Goal: Information Seeking & Learning: Learn about a topic

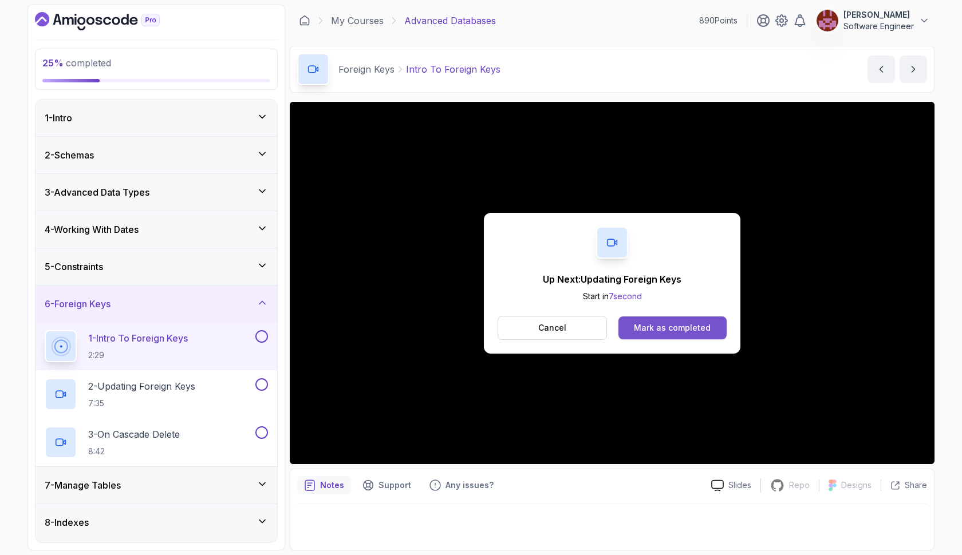
click at [685, 327] on div "Mark as completed" at bounding box center [672, 327] width 77 height 11
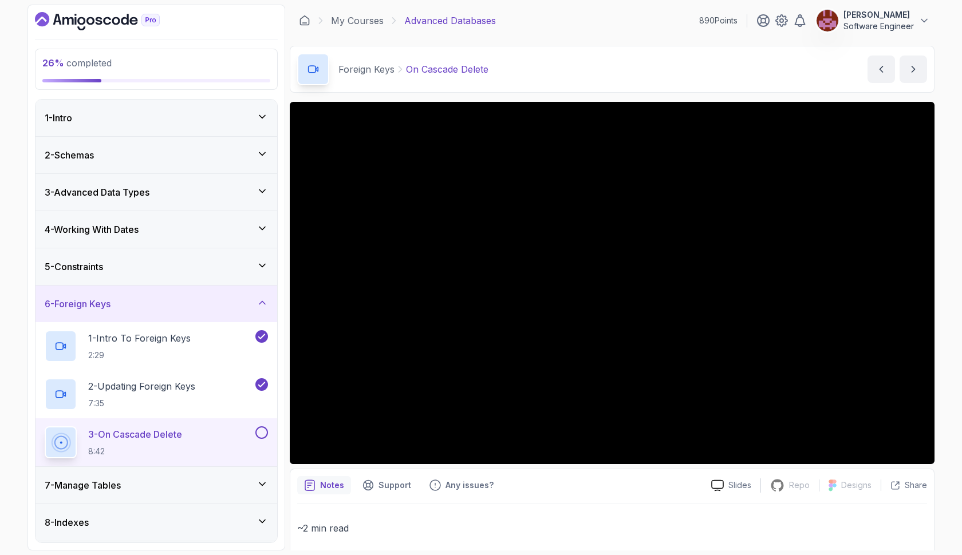
click at [203, 445] on div "3 - On Cascade Delete 8:42" at bounding box center [149, 442] width 208 height 32
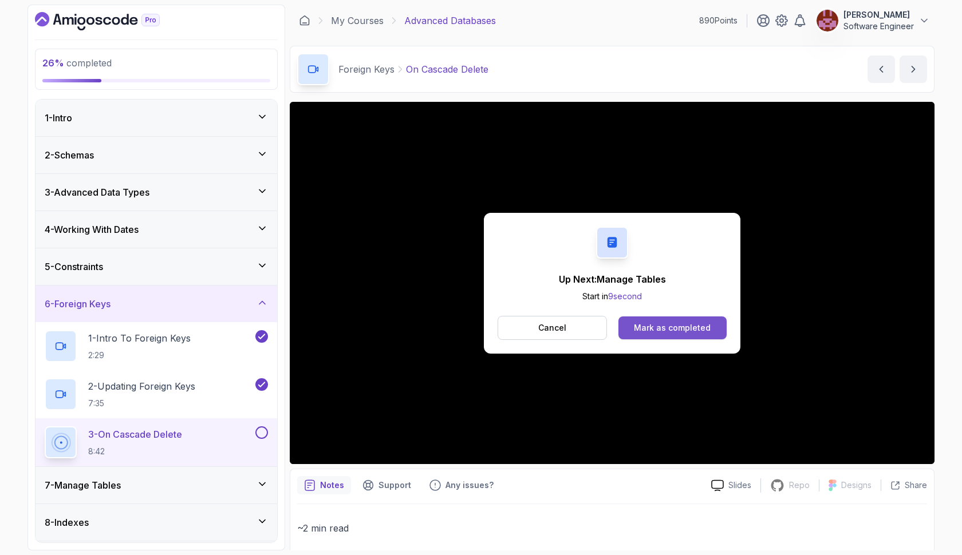
click at [699, 332] on div "Mark as completed" at bounding box center [672, 327] width 77 height 11
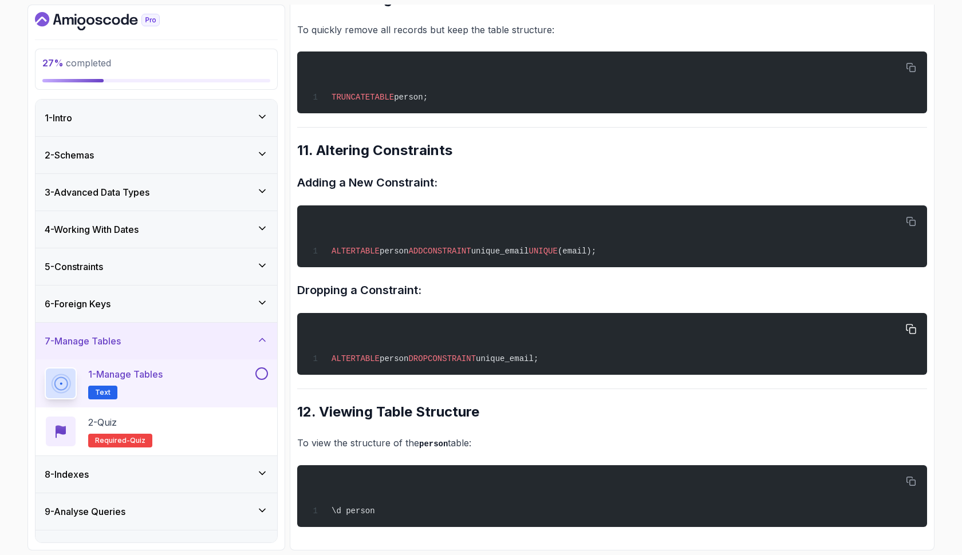
scroll to position [2240, 0]
click at [262, 374] on button at bounding box center [261, 373] width 13 height 13
click at [196, 420] on div "2 - Quiz Required- quiz" at bounding box center [156, 432] width 223 height 32
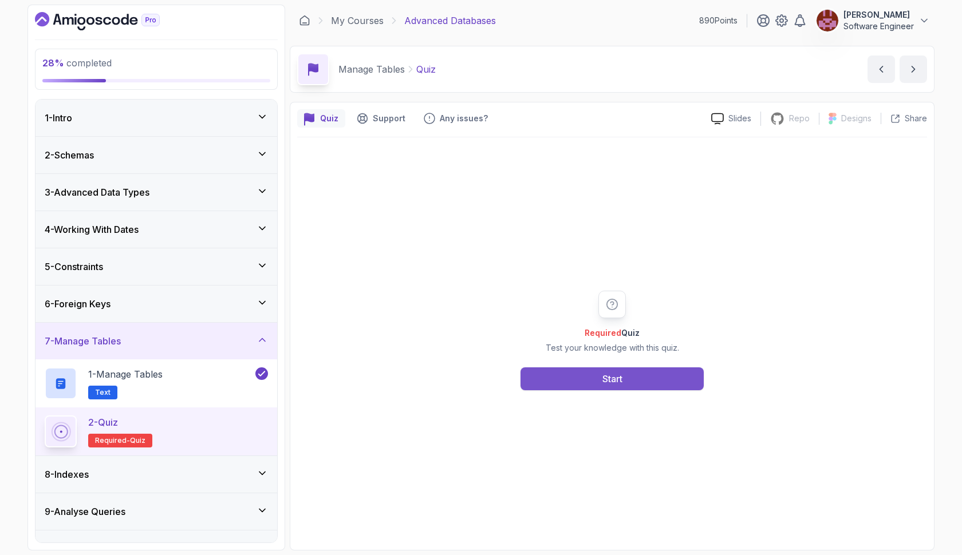
click at [548, 383] on button "Start" at bounding box center [611, 378] width 183 height 23
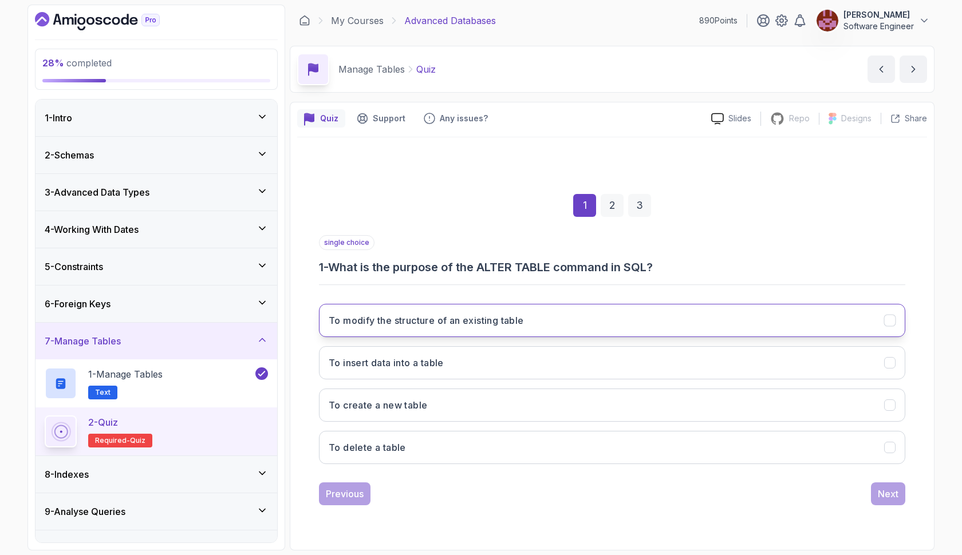
click at [476, 319] on h3 "To modify the structure of an existing table" at bounding box center [426, 321] width 195 height 14
click at [886, 497] on div "Next" at bounding box center [888, 494] width 21 height 14
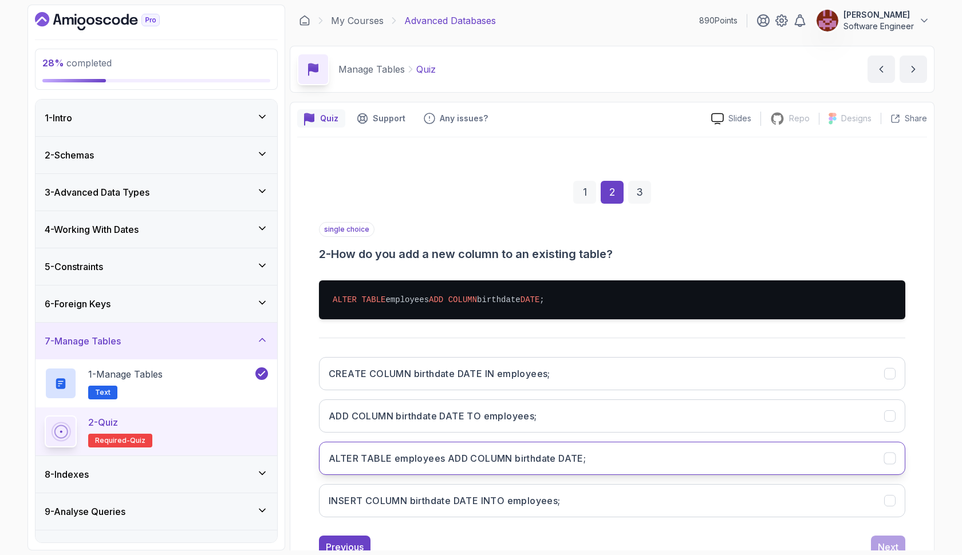
click at [762, 456] on button "ALTER TABLE employees ADD COLUMN birthdate DATE;" at bounding box center [612, 458] width 586 height 33
click at [884, 543] on div "Next" at bounding box center [888, 547] width 21 height 14
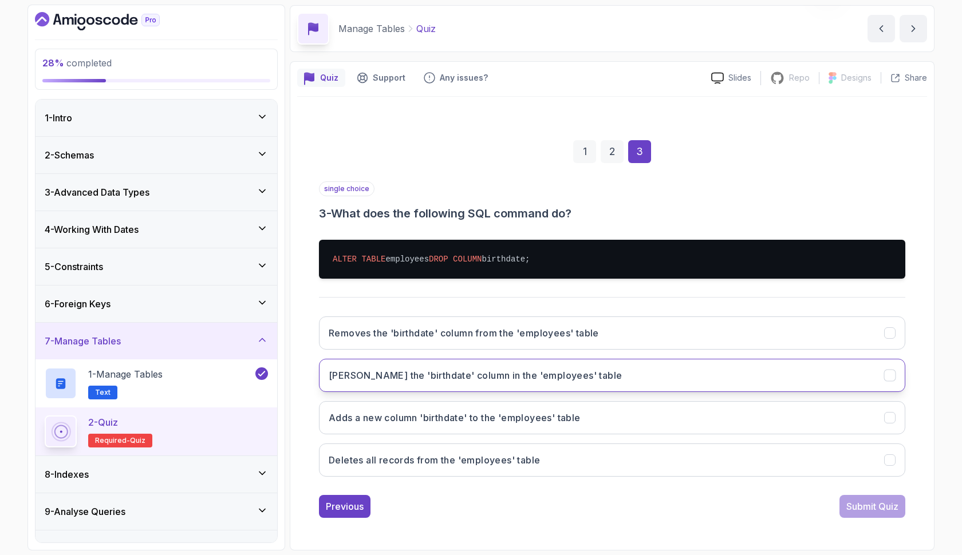
scroll to position [41, 0]
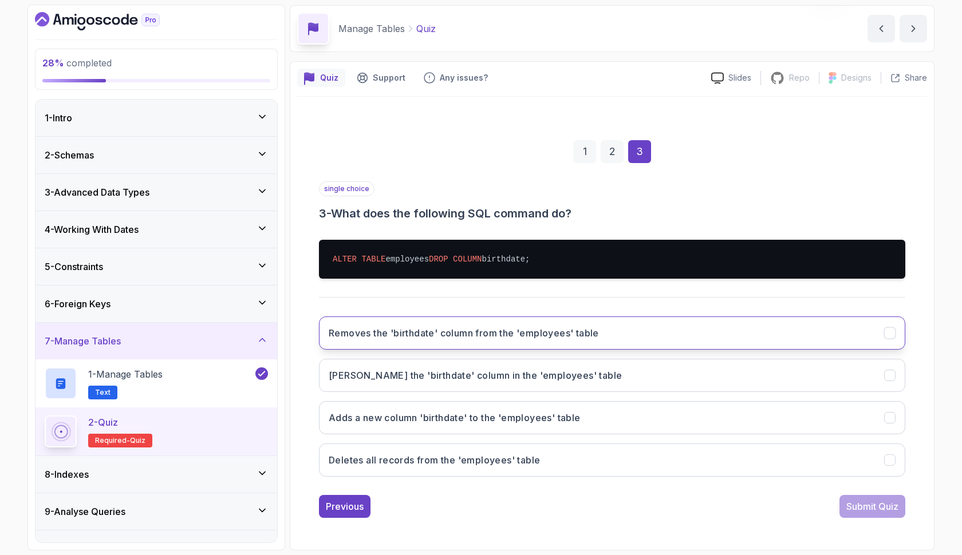
click at [587, 339] on h3 "Removes the 'birthdate' column from the 'employees' table" at bounding box center [464, 333] width 270 height 14
click at [858, 513] on button "Submit Quiz" at bounding box center [872, 506] width 66 height 23
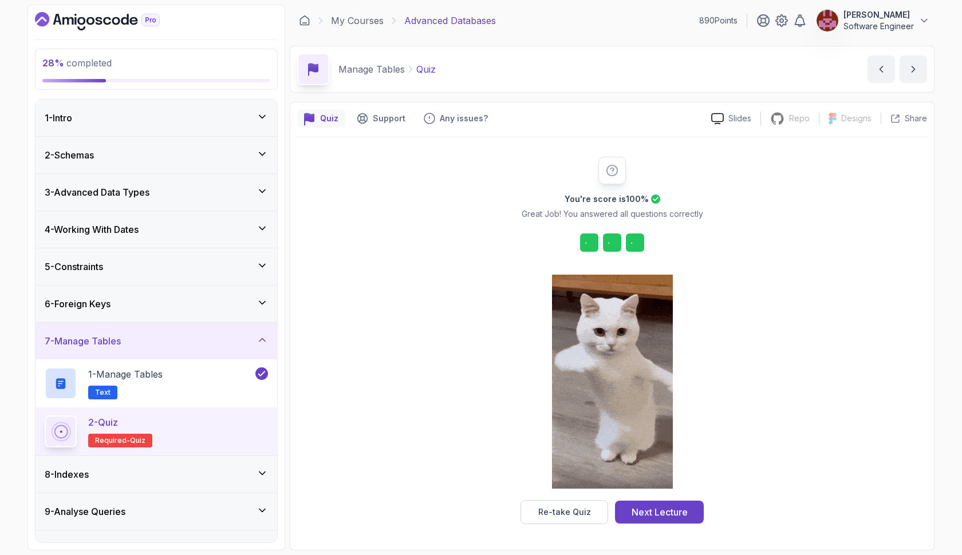
scroll to position [0, 0]
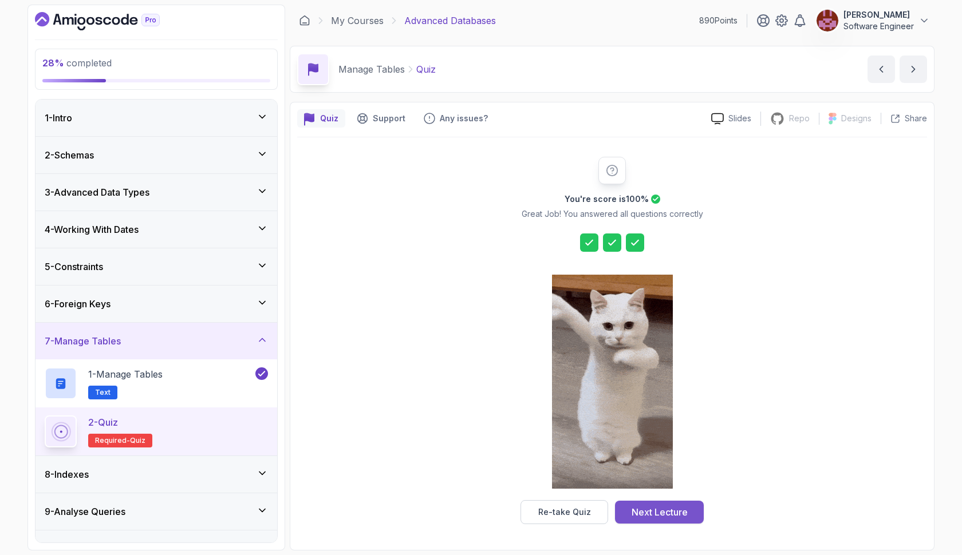
click at [681, 513] on div "Next Lecture" at bounding box center [659, 512] width 56 height 14
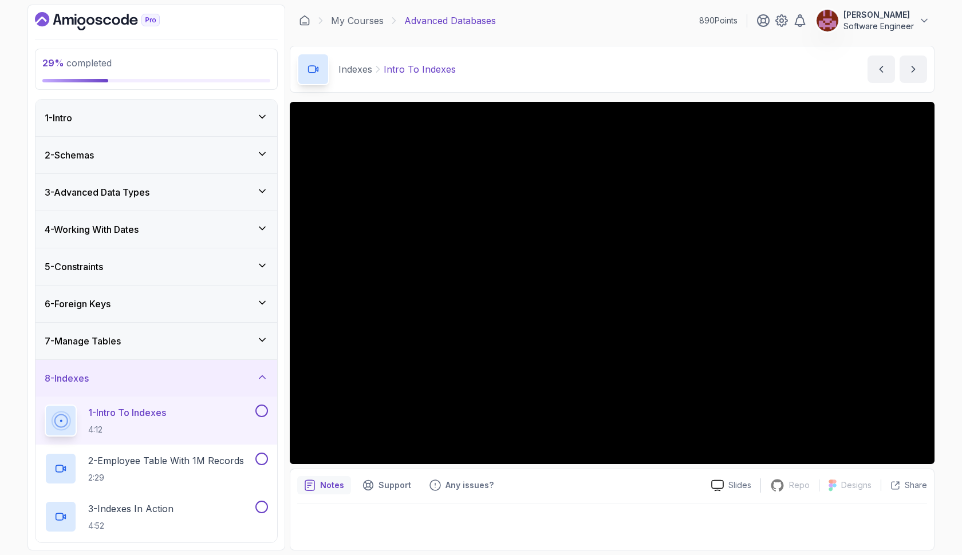
click at [262, 408] on button at bounding box center [261, 411] width 13 height 13
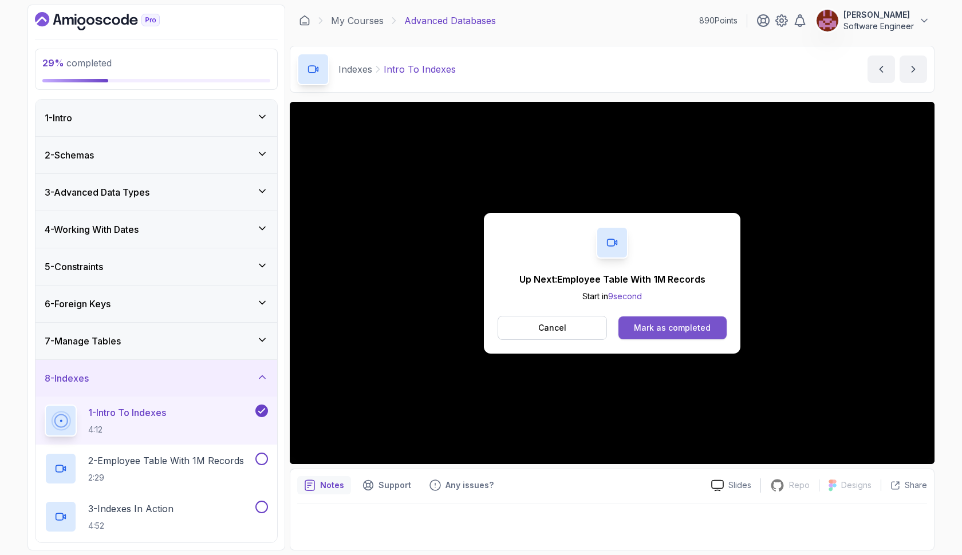
click at [670, 329] on div "Mark as completed" at bounding box center [672, 327] width 77 height 11
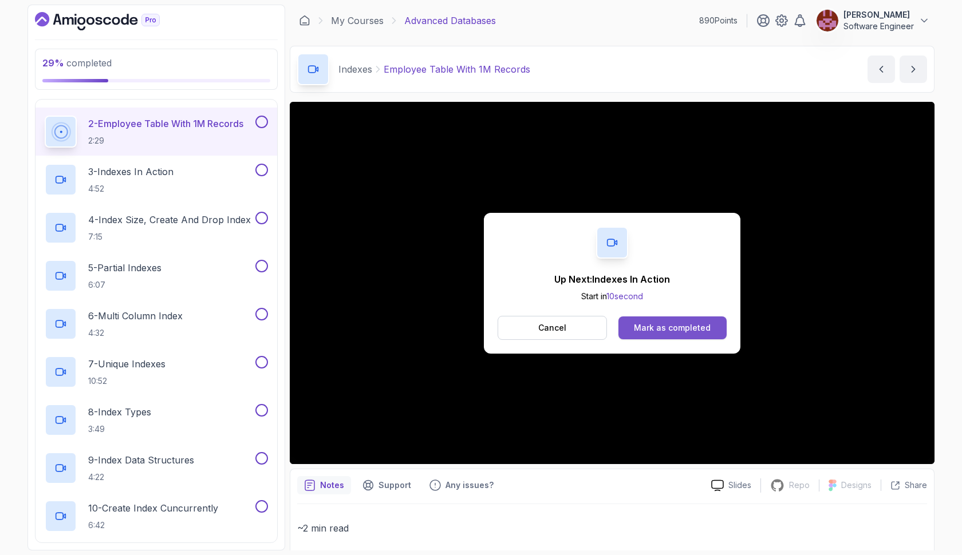
click at [690, 330] on div "Mark as completed" at bounding box center [672, 327] width 77 height 11
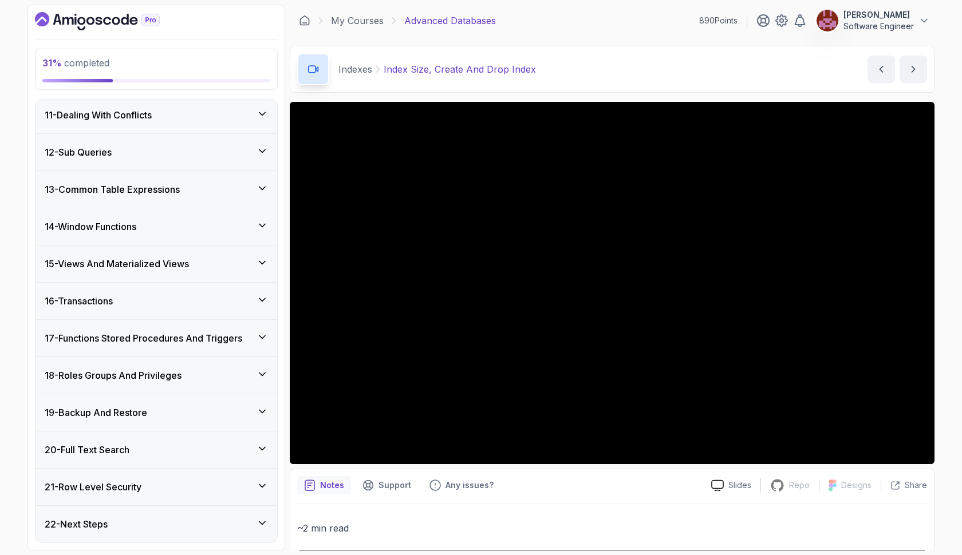
click at [263, 520] on icon at bounding box center [261, 522] width 11 height 11
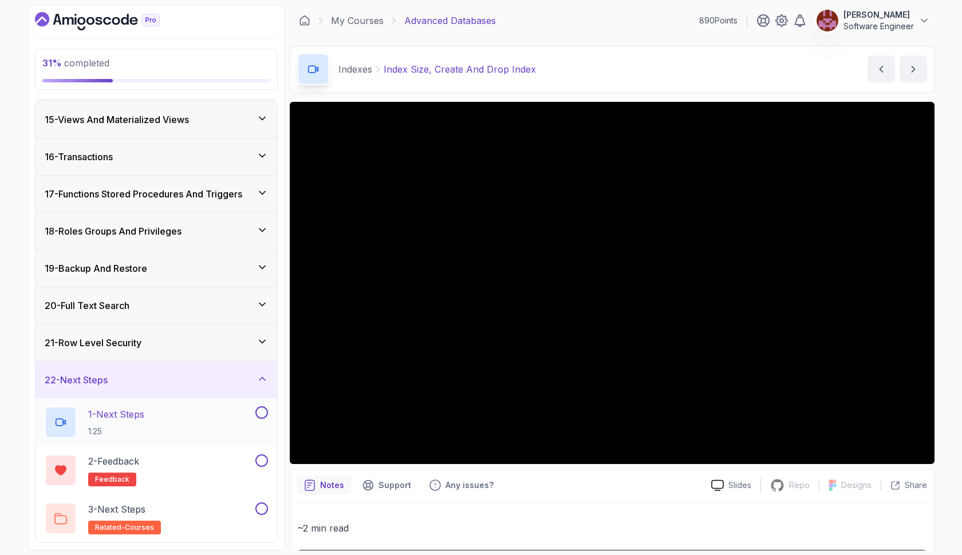
scroll to position [519, 0]
click at [264, 411] on button at bounding box center [261, 412] width 13 height 13
click at [259, 466] on button at bounding box center [261, 461] width 13 height 13
click at [263, 507] on button at bounding box center [261, 509] width 13 height 13
click at [266, 345] on icon at bounding box center [261, 341] width 11 height 11
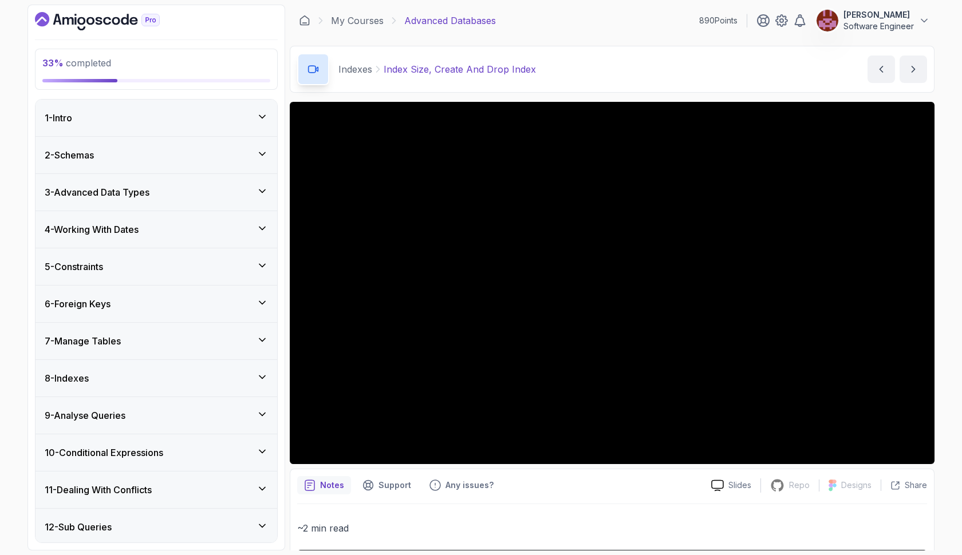
scroll to position [0, 0]
click at [257, 374] on icon at bounding box center [261, 377] width 11 height 11
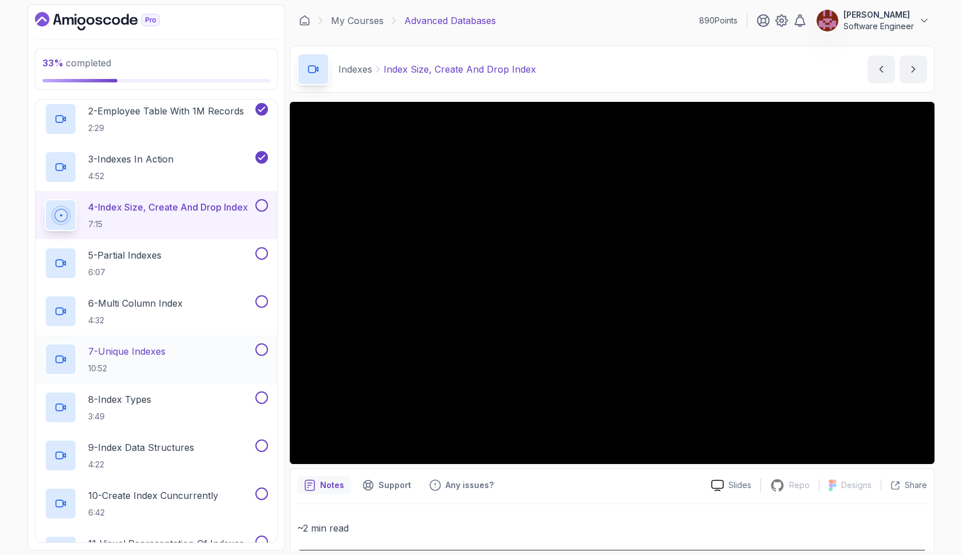
scroll to position [350, 0]
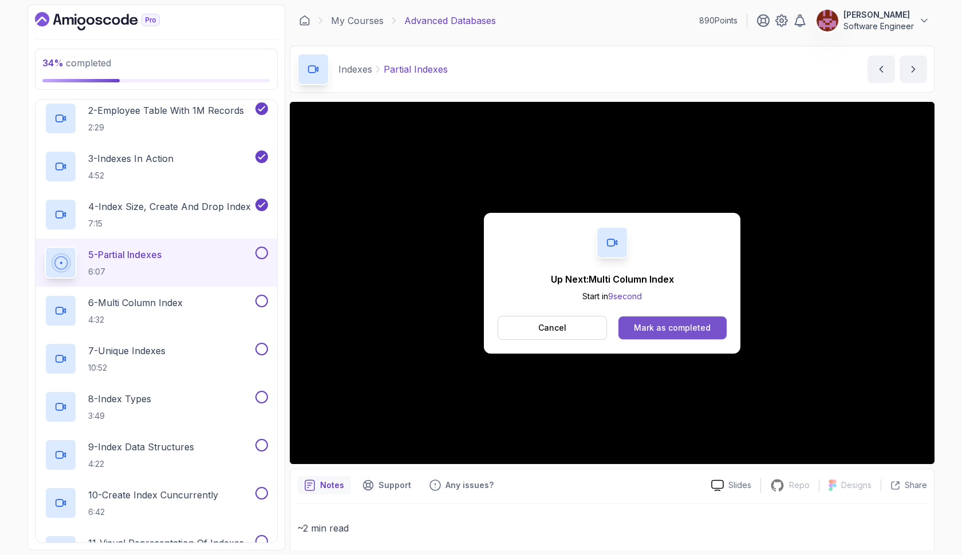
click at [637, 318] on button "Mark as completed" at bounding box center [672, 328] width 108 height 23
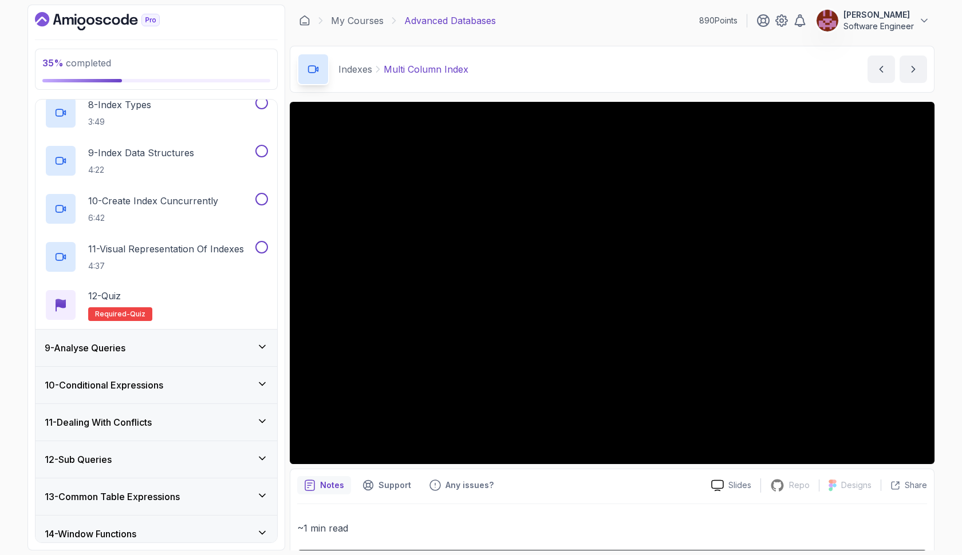
scroll to position [645, 0]
click at [661, 53] on div "Indexes Multi Column Index Multi Column Index by [PERSON_NAME]" at bounding box center [612, 69] width 645 height 47
click at [168, 348] on div "9 - Analyse Queries" at bounding box center [156, 348] width 223 height 14
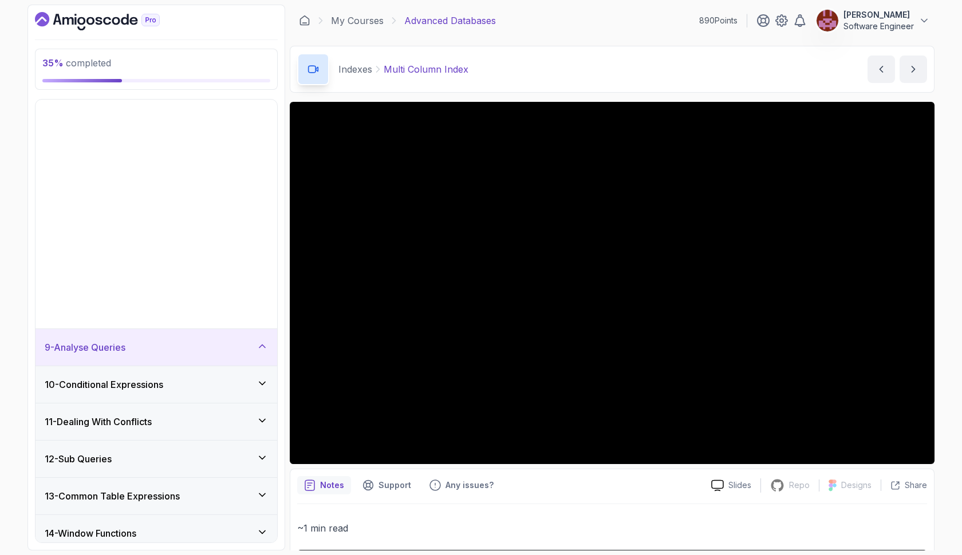
scroll to position [376, 0]
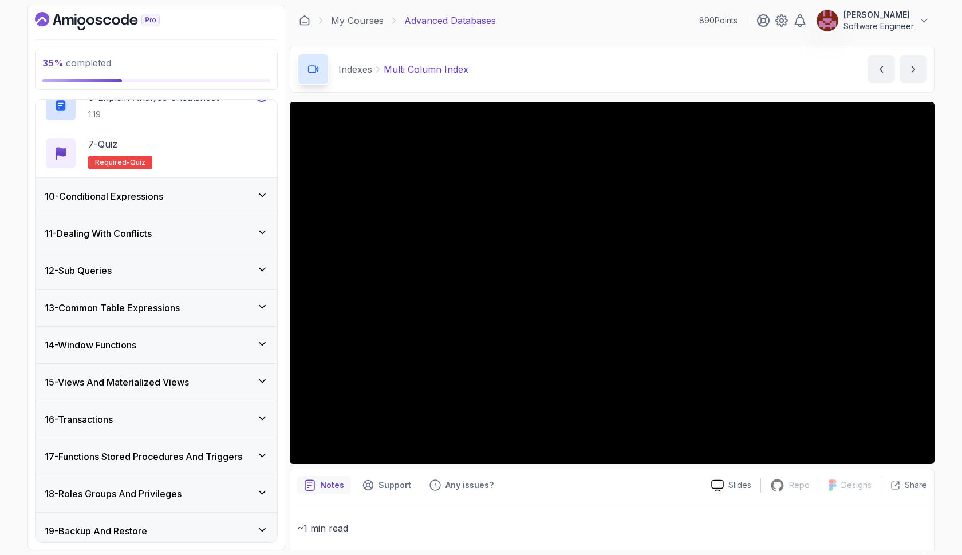
click at [197, 198] on div "10 - Conditional Expressions" at bounding box center [156, 196] width 223 height 14
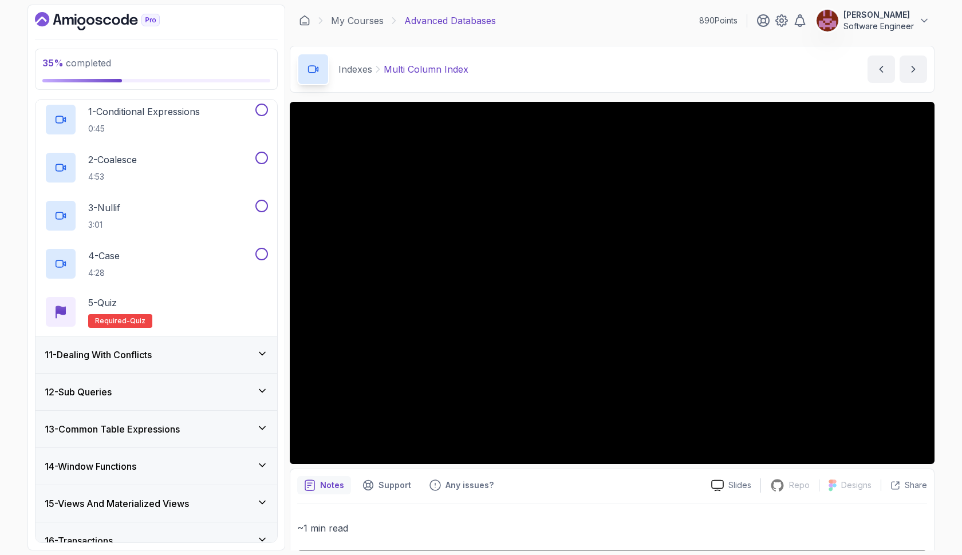
click at [174, 357] on div "11 - Dealing With Conflicts" at bounding box center [156, 355] width 223 height 14
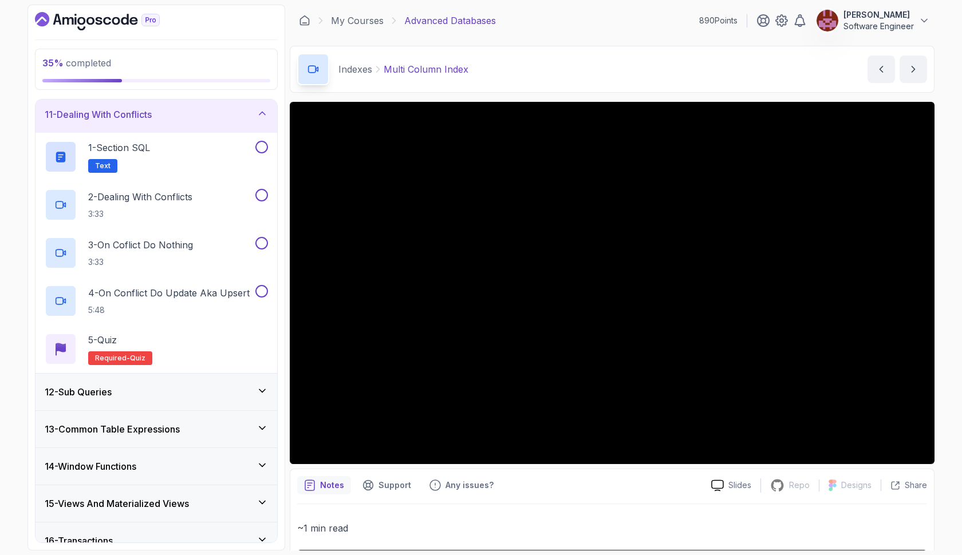
click at [172, 389] on div "12 - Sub Queries" at bounding box center [156, 392] width 223 height 14
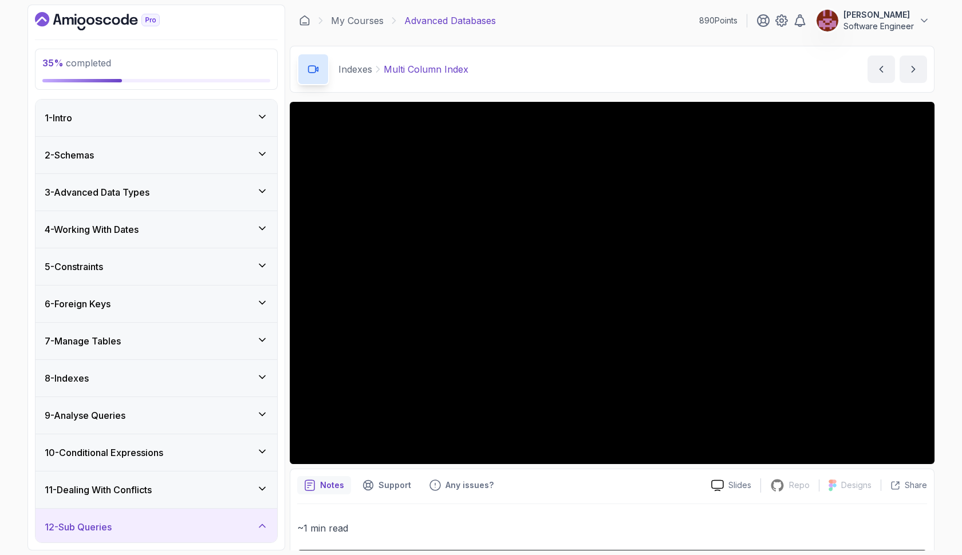
scroll to position [0, 0]
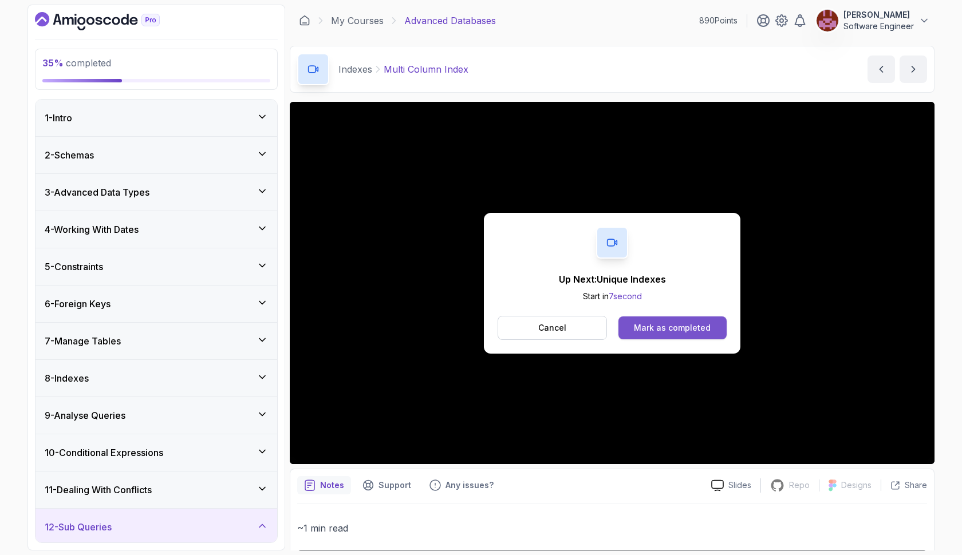
click at [639, 321] on button "Mark as completed" at bounding box center [672, 328] width 108 height 23
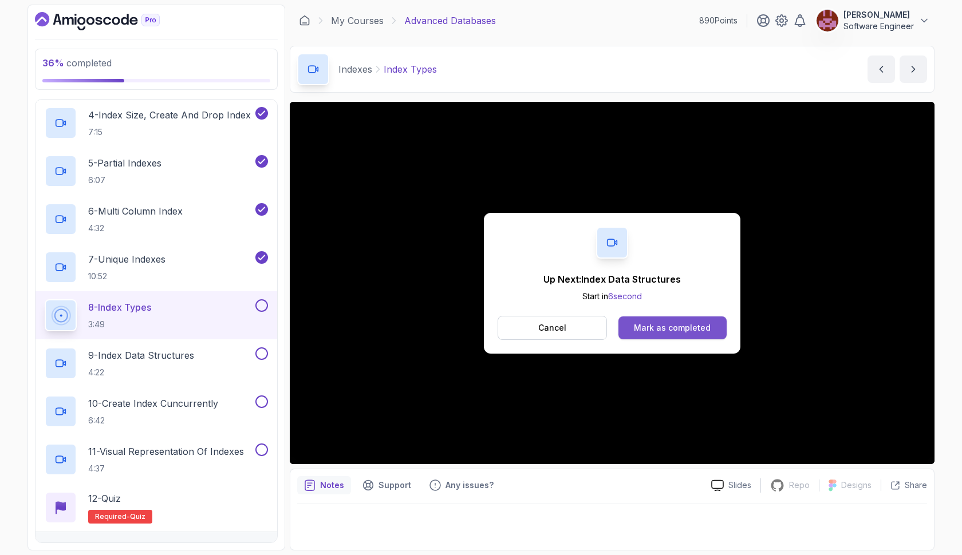
click at [653, 330] on div "Mark as completed" at bounding box center [672, 327] width 77 height 11
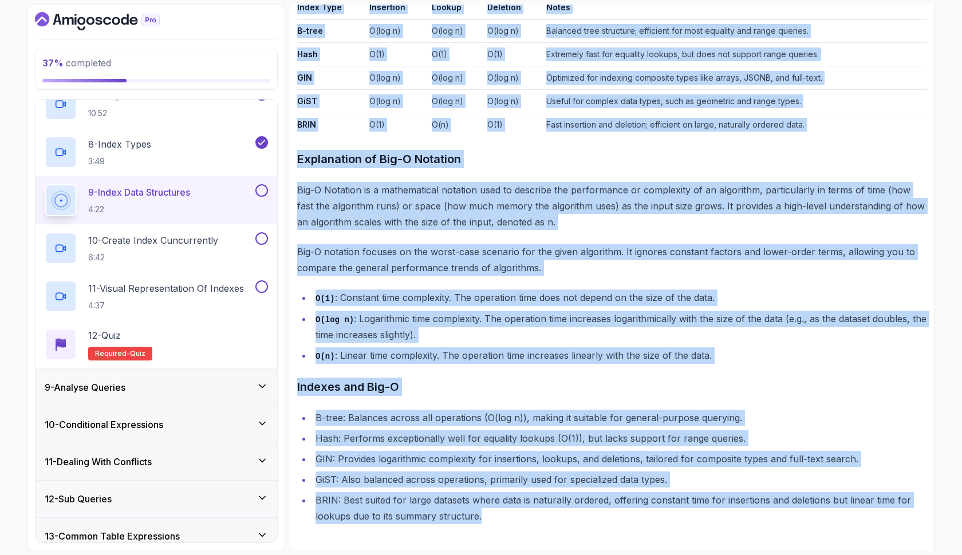
drag, startPoint x: 300, startPoint y: 159, endPoint x: 541, endPoint y: 533, distance: 445.7
click at [541, 533] on div "~2 min read Types Of Indexes Index Type Data Structure Best Used For B-tree Bal…" at bounding box center [612, 142] width 630 height 805
copy div "Types Of Indexes Index Type Data Structure Best Used For B-tree Balanced Tree M…"
click at [389, 359] on li "O(n) : Linear time complexity. The operation time increases linearly with the s…" at bounding box center [619, 355] width 615 height 17
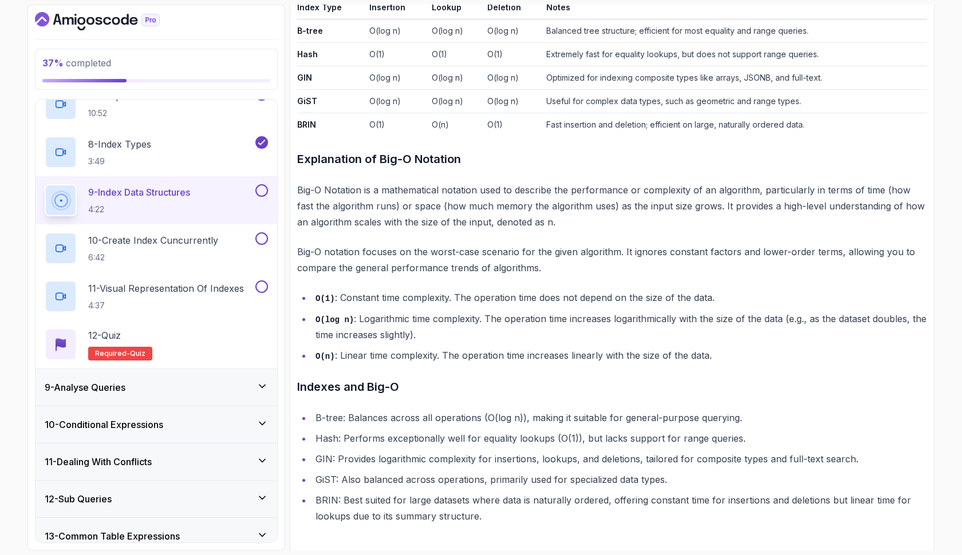
click at [262, 193] on button at bounding box center [261, 190] width 13 height 13
click at [226, 243] on div "10 - Create Index Cuncurrently 6:42" at bounding box center [149, 248] width 208 height 32
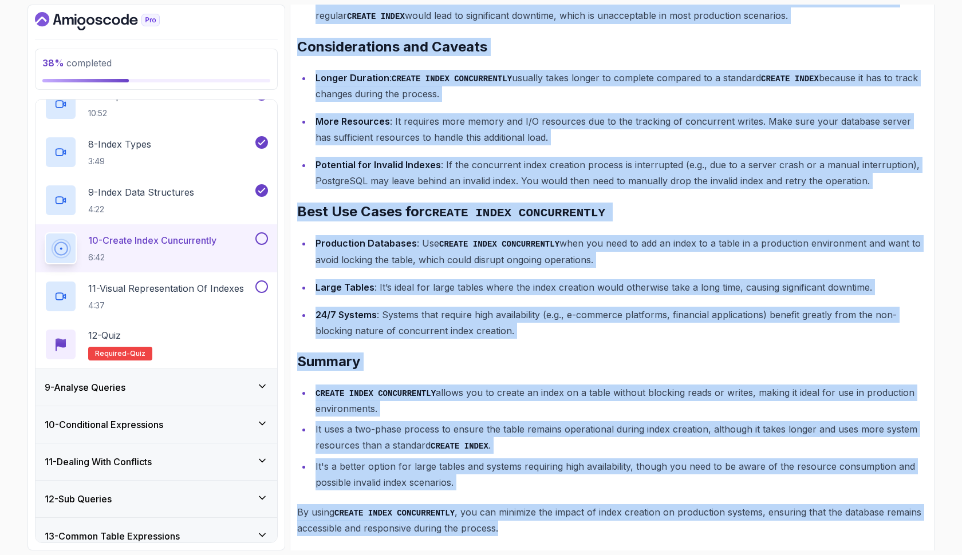
drag, startPoint x: 299, startPoint y: 180, endPoint x: 667, endPoint y: 539, distance: 514.1
copy div "Lor IPSUMD SITAM CONSECTETURA el Seddoe te IncididUNT Utl ETDOLO MAGNA ALIQUAEN…"
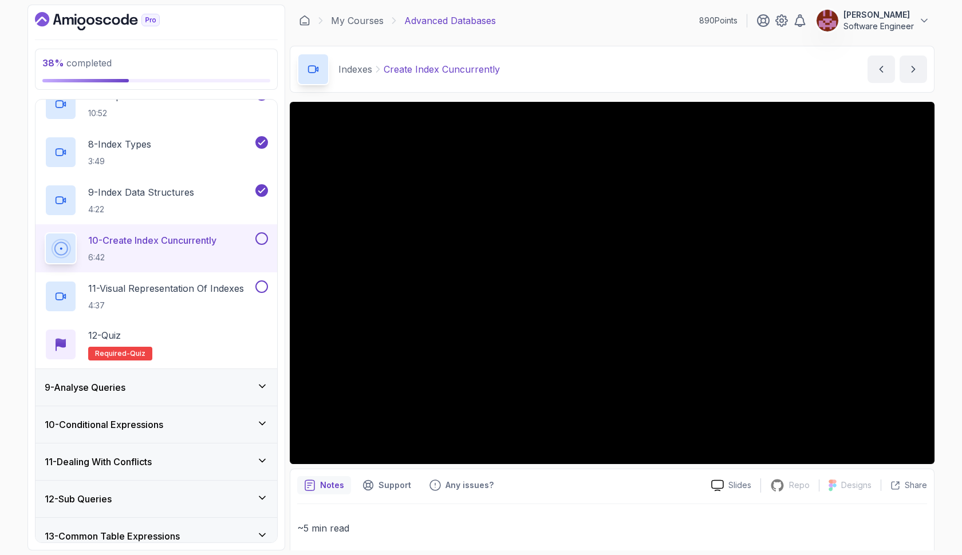
click at [261, 240] on button at bounding box center [261, 238] width 13 height 13
click at [206, 290] on p "11 - Visual Representation Of Indexes" at bounding box center [166, 289] width 156 height 14
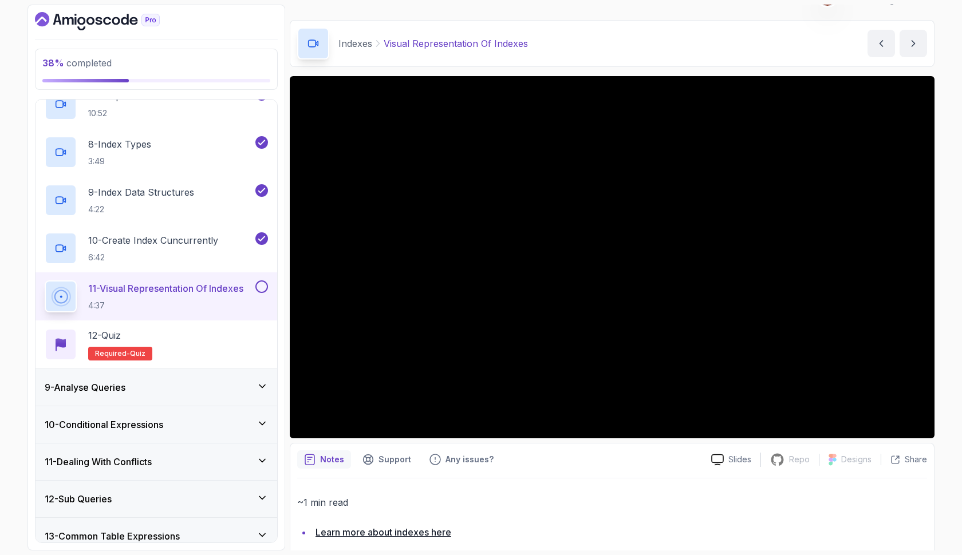
scroll to position [24, 0]
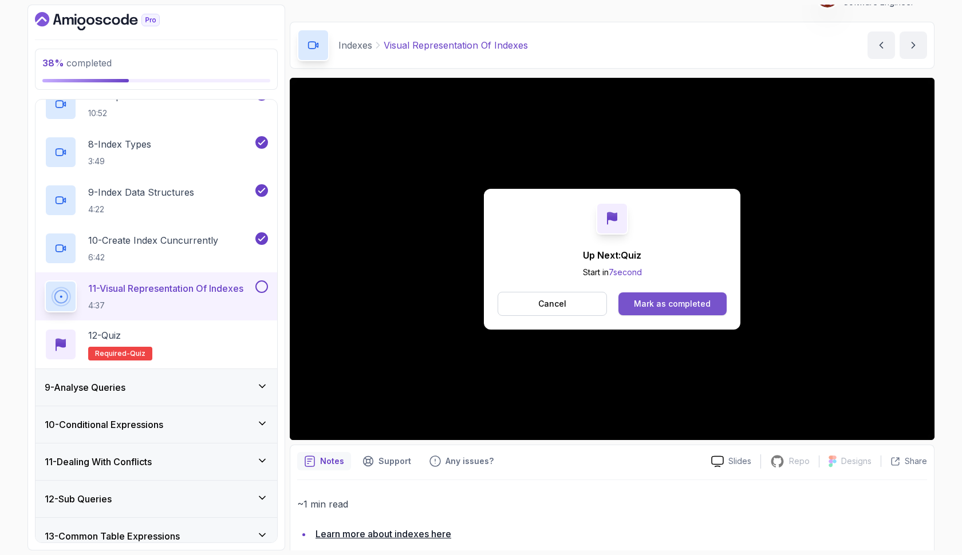
click at [689, 306] on div "Mark as completed" at bounding box center [672, 303] width 77 height 11
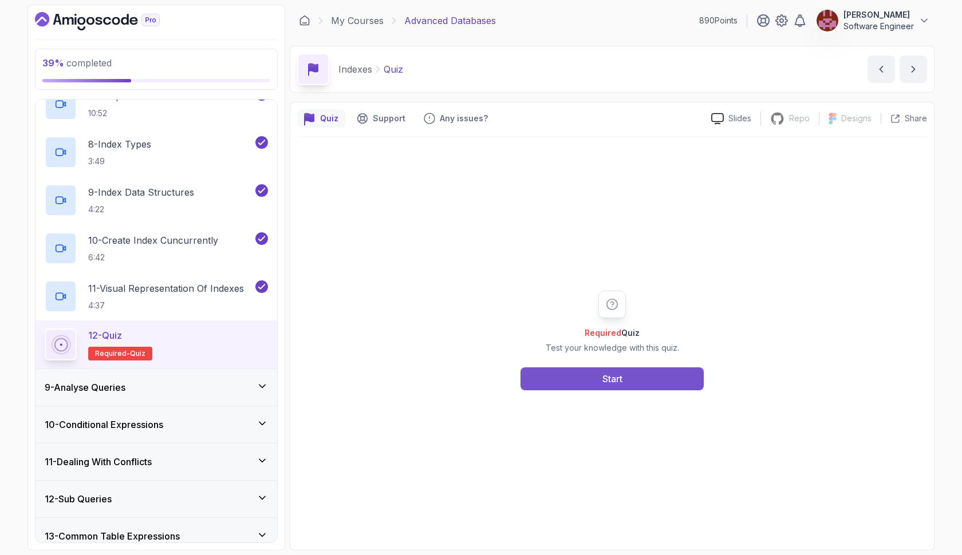
click at [621, 372] on div "Start" at bounding box center [612, 379] width 20 height 14
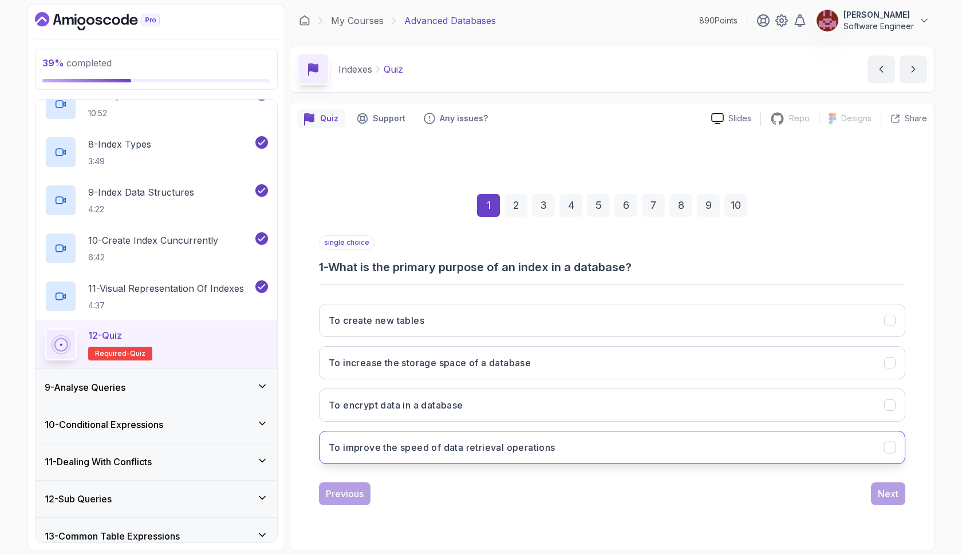
click at [602, 437] on button "To improve the speed of data retrieval operations" at bounding box center [612, 447] width 586 height 33
click at [883, 493] on div "Next" at bounding box center [888, 494] width 21 height 14
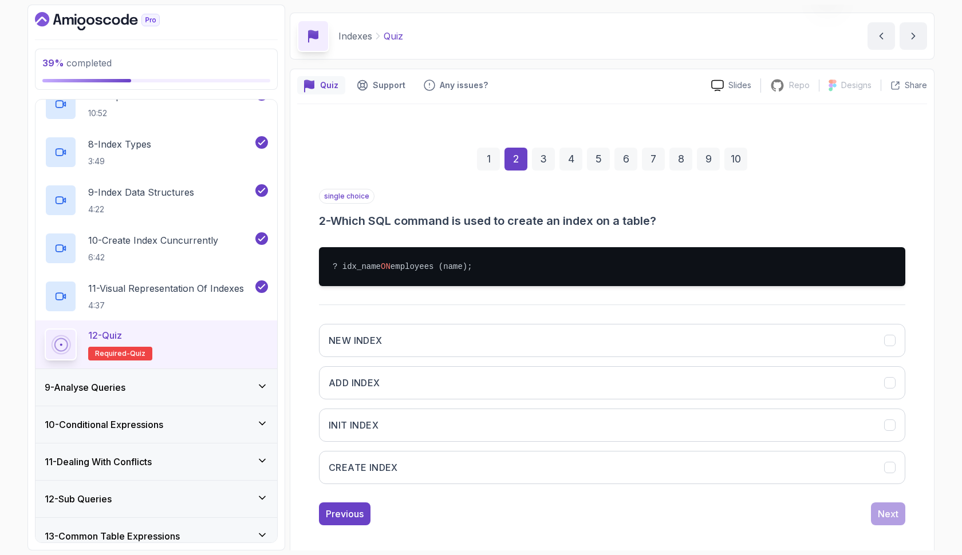
scroll to position [35, 0]
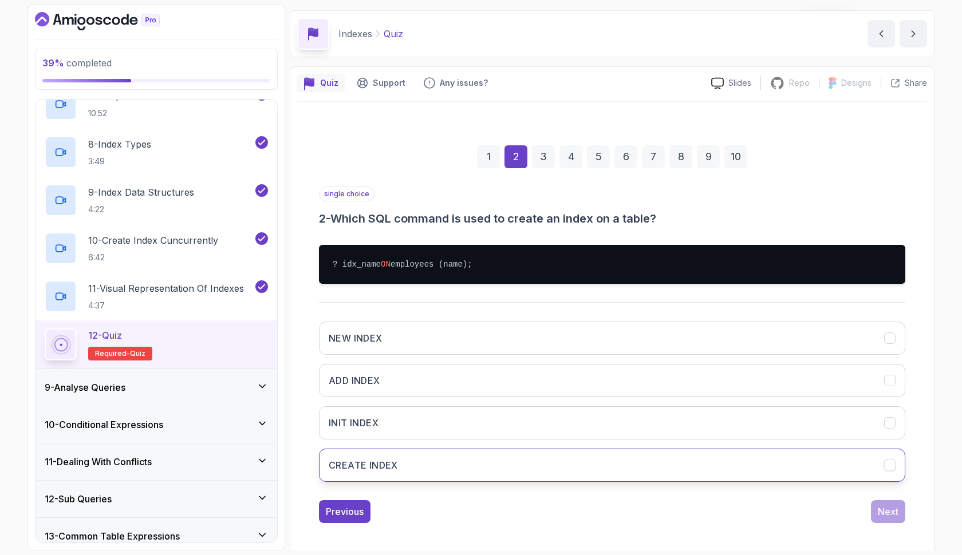
click at [677, 475] on button "CREATE INDEX" at bounding box center [612, 465] width 586 height 33
click at [887, 513] on div "Next" at bounding box center [888, 512] width 21 height 14
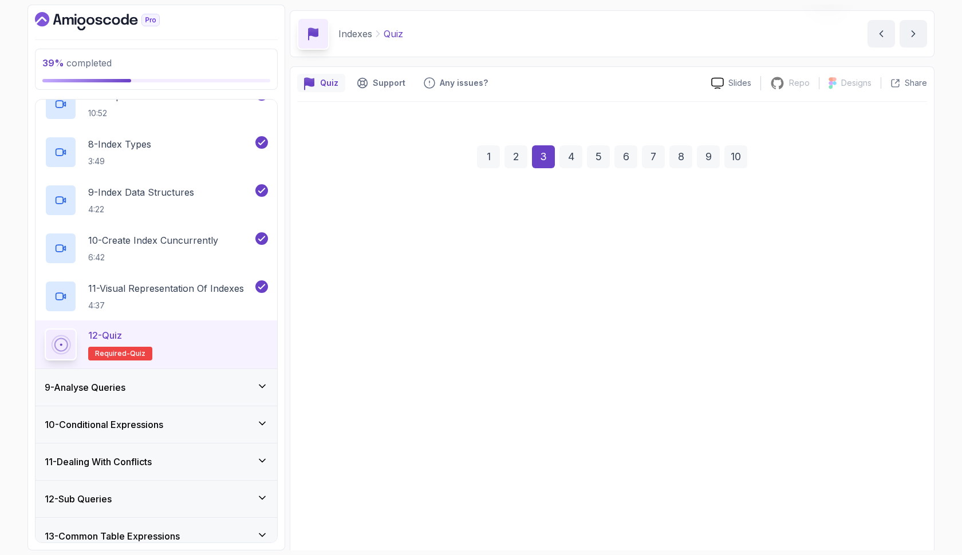
scroll to position [0, 0]
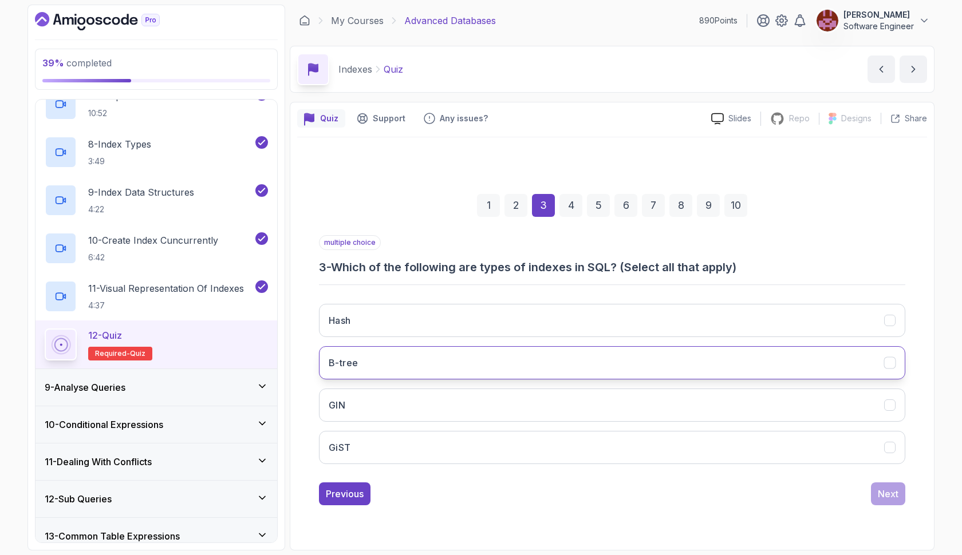
click at [762, 359] on button "B-tree" at bounding box center [612, 362] width 586 height 33
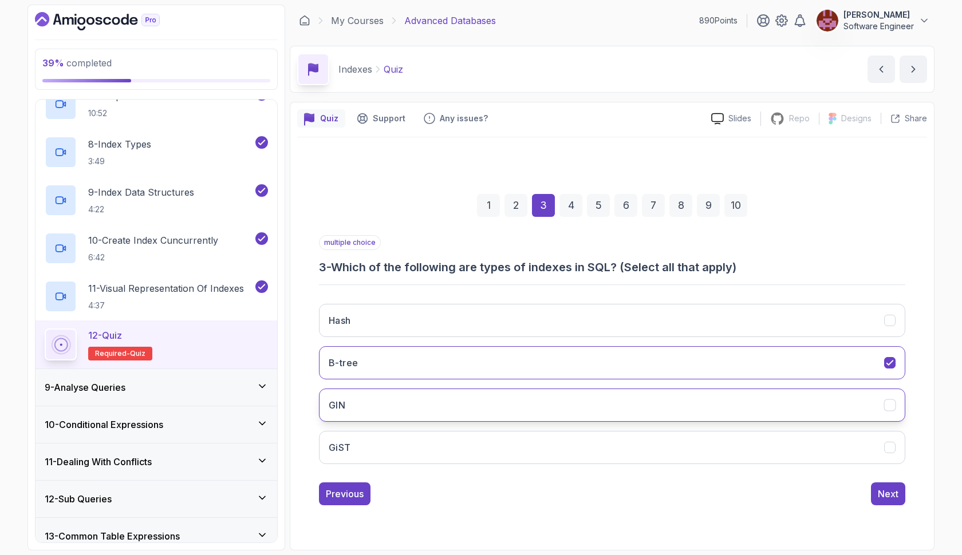
click at [746, 406] on button "GIN" at bounding box center [612, 405] width 586 height 33
click at [737, 434] on button "GiST" at bounding box center [612, 447] width 586 height 33
click at [779, 333] on button "Hash" at bounding box center [612, 320] width 586 height 33
click at [884, 492] on div "Next" at bounding box center [888, 494] width 21 height 14
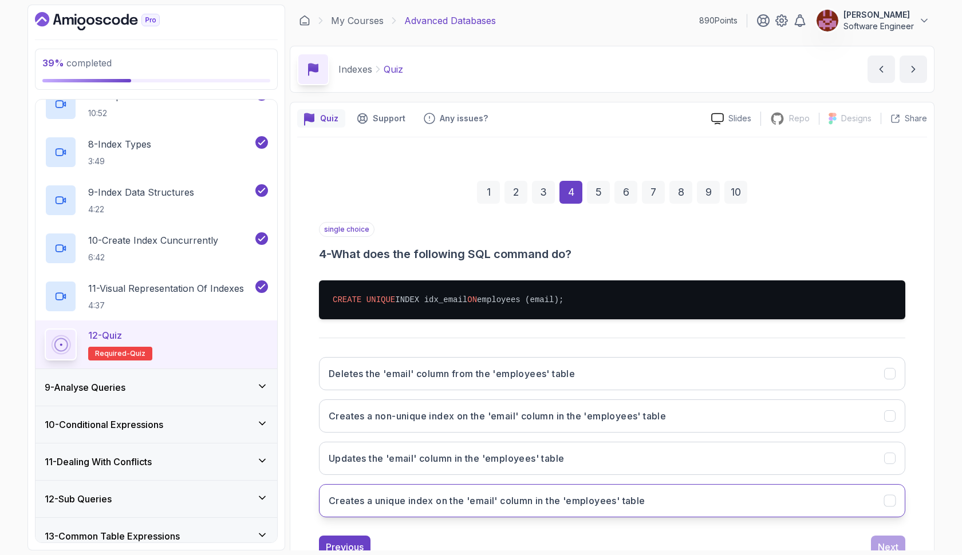
click at [645, 499] on h3 "Creates a unique index on the 'email' column in the 'employees' table" at bounding box center [487, 501] width 317 height 14
click at [878, 540] on div "Next" at bounding box center [888, 547] width 21 height 14
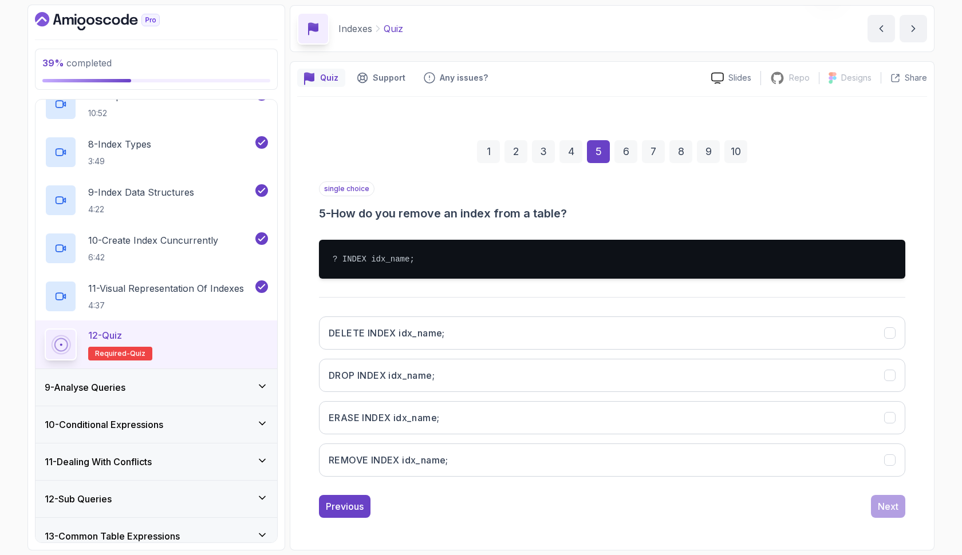
scroll to position [41, 0]
click at [573, 334] on button "DELETE INDEX idx_name;" at bounding box center [612, 333] width 586 height 33
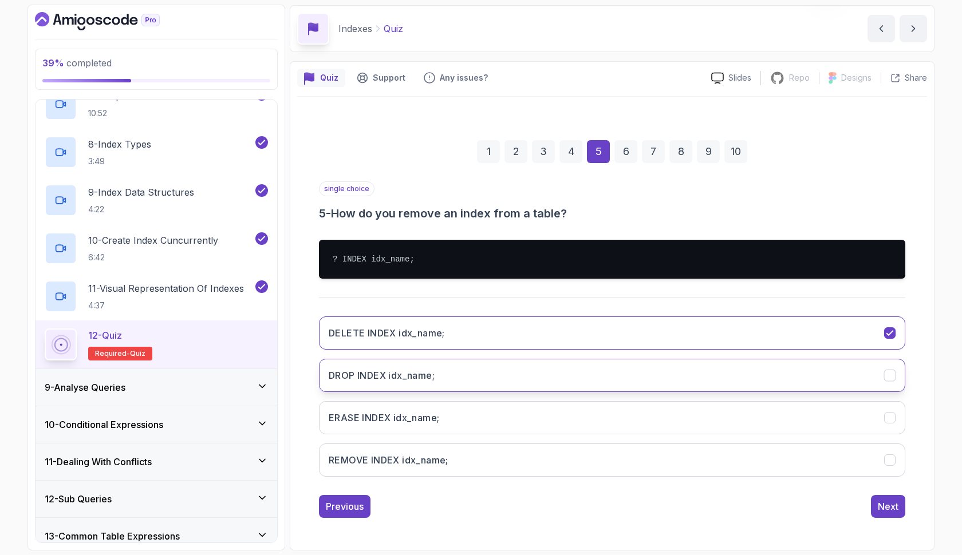
click at [567, 369] on button "DROP INDEX idx_name;" at bounding box center [612, 375] width 586 height 33
click at [893, 509] on div "Next" at bounding box center [888, 507] width 21 height 14
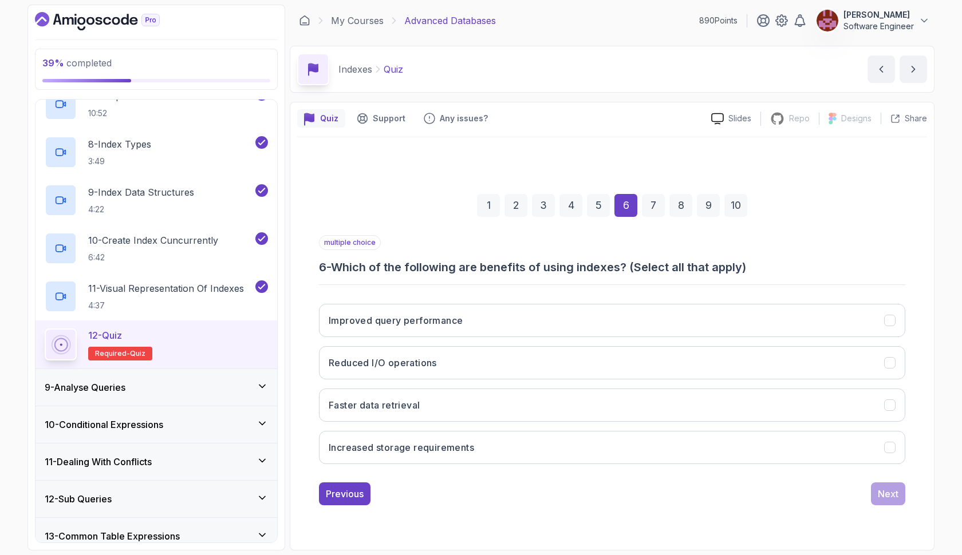
scroll to position [0, 0]
click at [496, 322] on button "Improved query performance" at bounding box center [612, 320] width 586 height 33
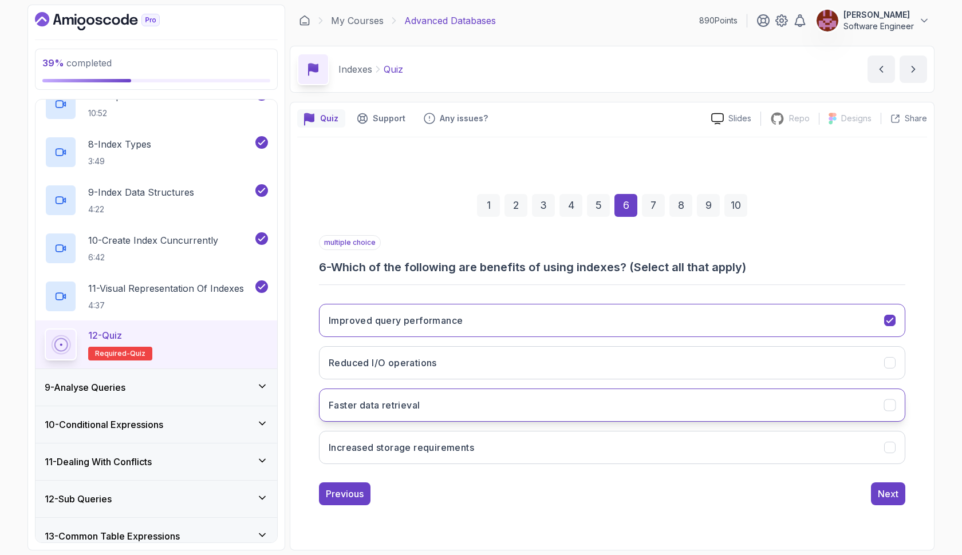
click at [491, 409] on button "Faster data retrieval" at bounding box center [612, 405] width 586 height 33
click at [493, 449] on button "Increased storage requirements" at bounding box center [612, 447] width 586 height 33
click at [893, 492] on div "Next" at bounding box center [888, 494] width 21 height 14
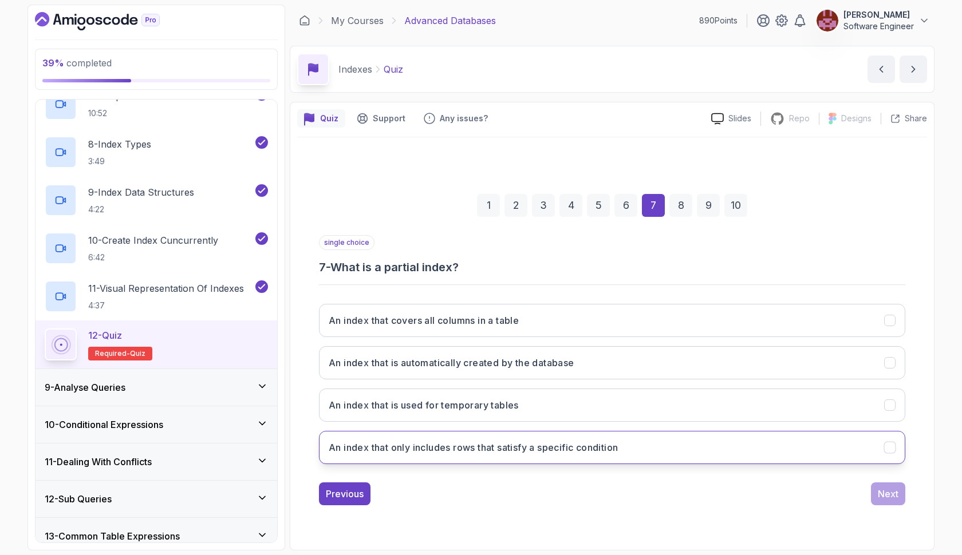
click at [523, 452] on h3 "An index that only includes rows that satisfy a specific condition" at bounding box center [473, 448] width 289 height 14
click at [893, 493] on div "Next" at bounding box center [888, 494] width 21 height 14
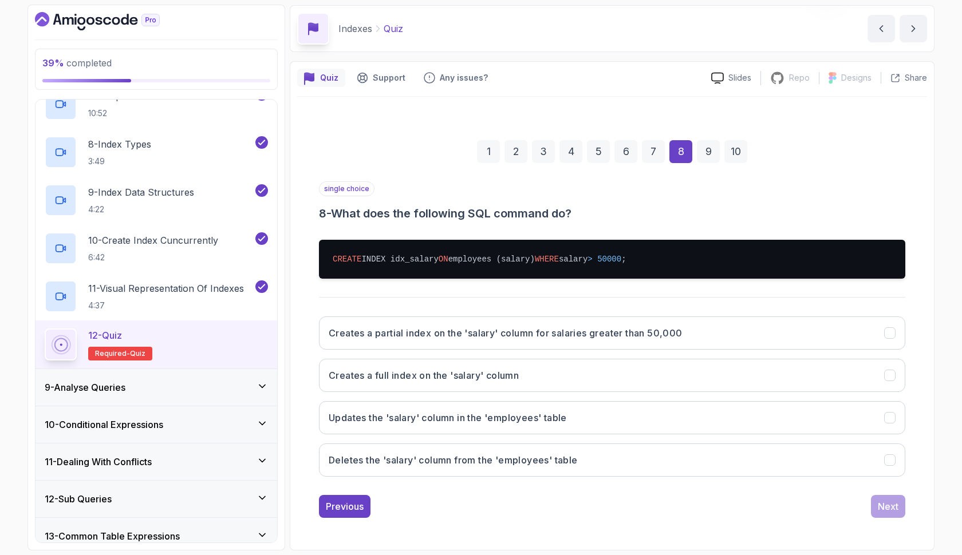
scroll to position [41, 0]
click at [588, 339] on h3 "Creates a partial index on the 'salary' column for salaries greater than 50,000" at bounding box center [506, 333] width 354 height 14
click at [892, 508] on div "Next" at bounding box center [888, 507] width 21 height 14
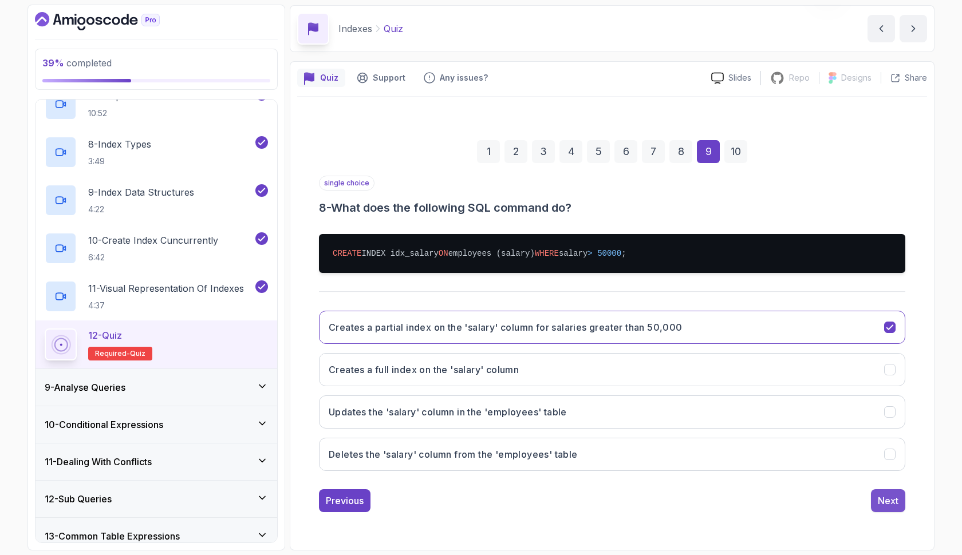
scroll to position [0, 0]
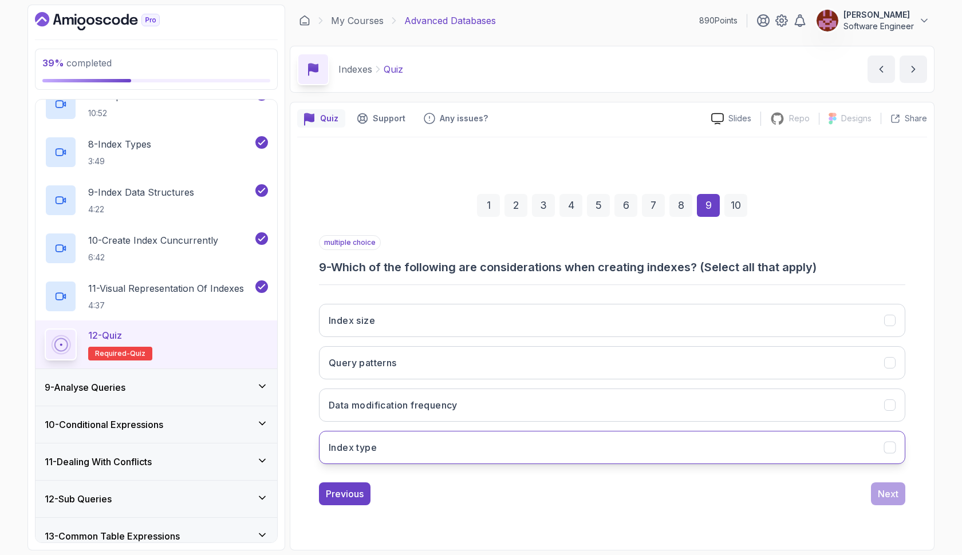
click at [514, 441] on button "Index type" at bounding box center [612, 447] width 586 height 33
click at [508, 313] on button "Index size" at bounding box center [612, 320] width 586 height 33
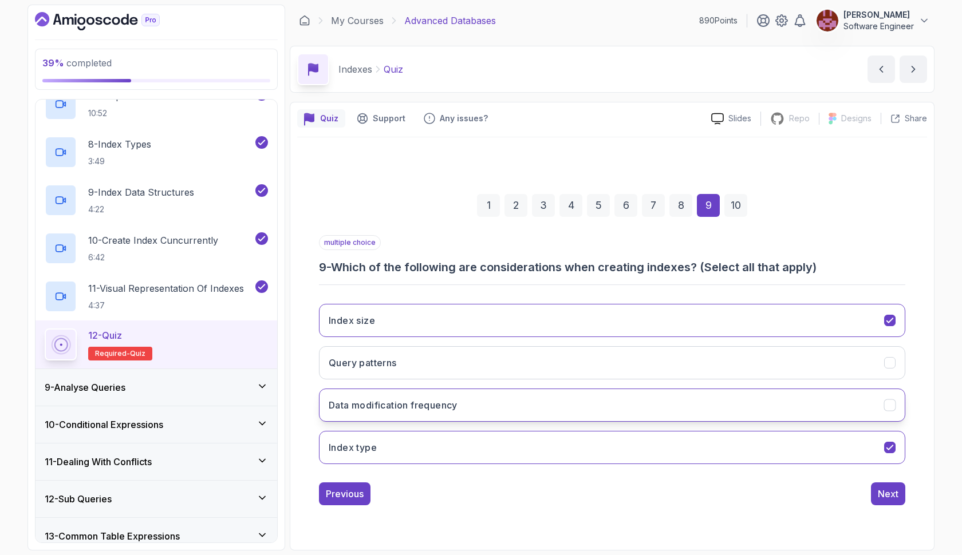
click at [504, 401] on button "Data modification frequency" at bounding box center [612, 405] width 586 height 33
click at [827, 363] on button "Query patterns" at bounding box center [612, 362] width 586 height 33
click at [833, 414] on button "Data modification frequency" at bounding box center [612, 405] width 586 height 33
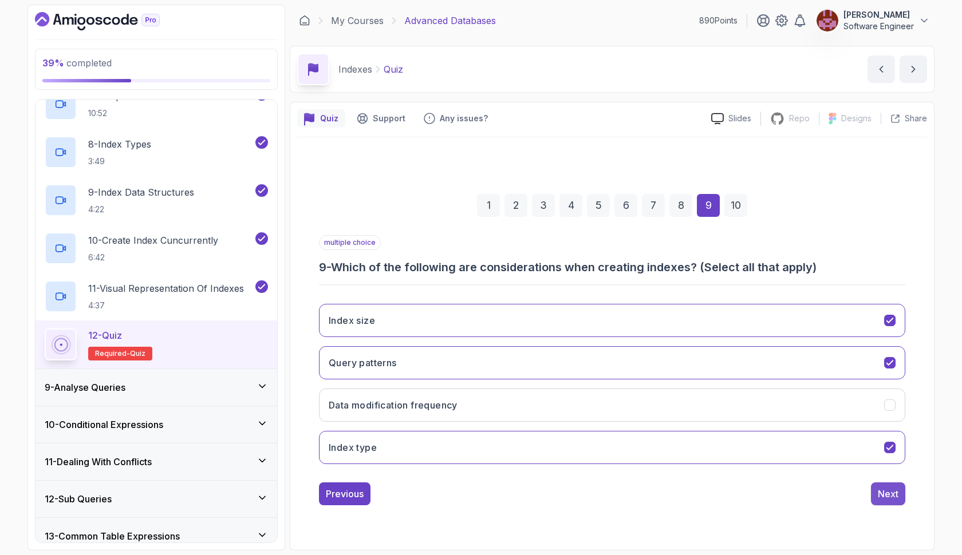
click at [876, 499] on button "Next" at bounding box center [888, 494] width 34 height 23
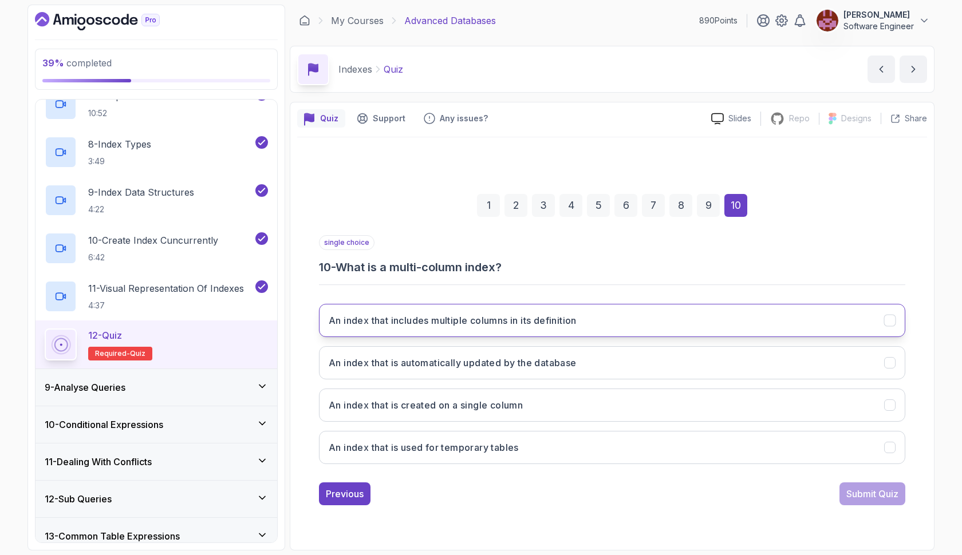
click at [448, 326] on h3 "An index that includes multiple columns in its definition" at bounding box center [453, 321] width 248 height 14
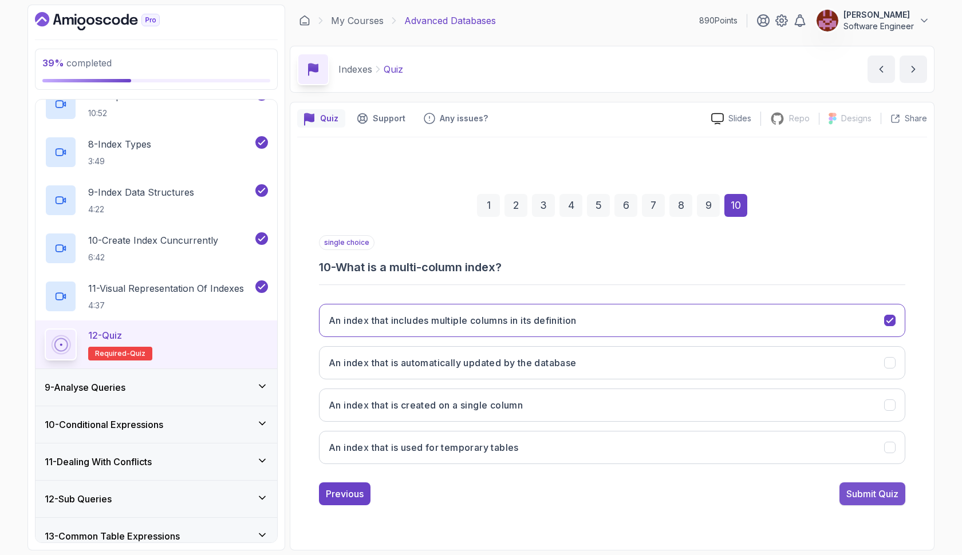
click at [846, 490] on div "Submit Quiz" at bounding box center [872, 494] width 52 height 14
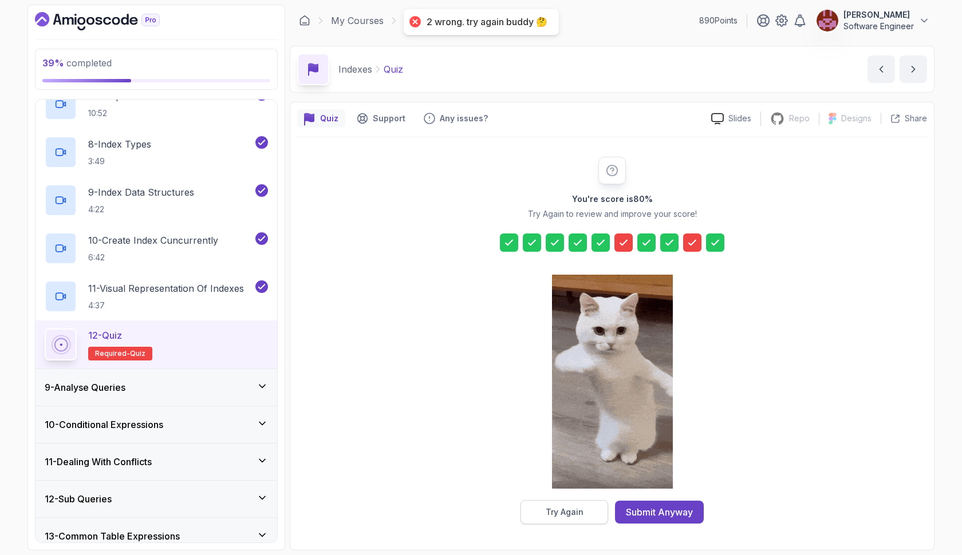
click at [551, 505] on button "Try Again" at bounding box center [564, 512] width 88 height 24
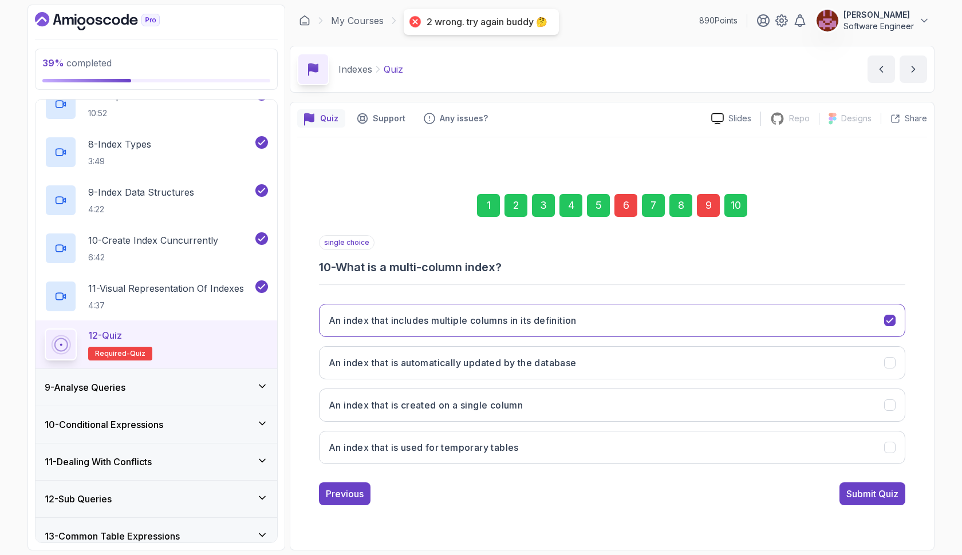
click at [625, 208] on div "6" at bounding box center [625, 205] width 23 height 23
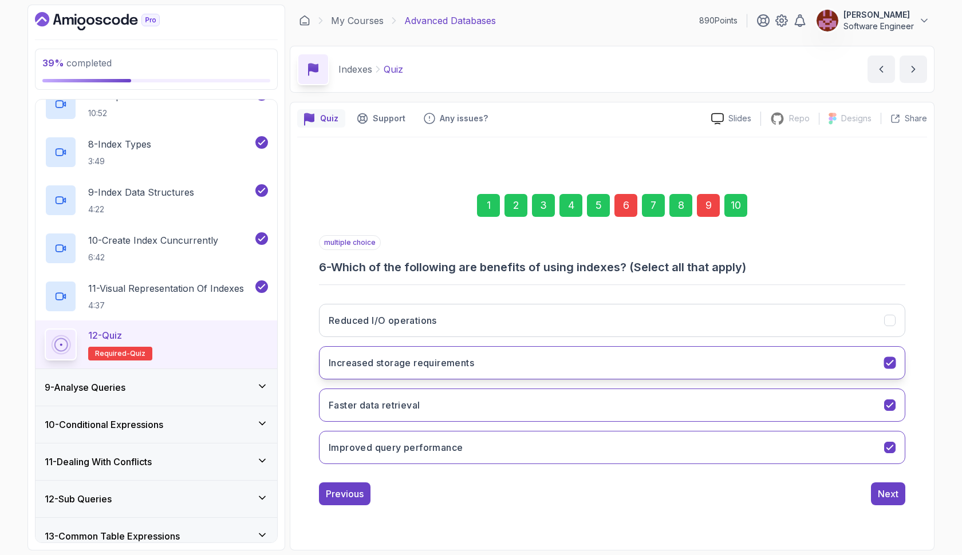
click at [588, 364] on button "Increased storage requirements" at bounding box center [612, 362] width 586 height 33
click at [708, 208] on div "9" at bounding box center [708, 205] width 23 height 23
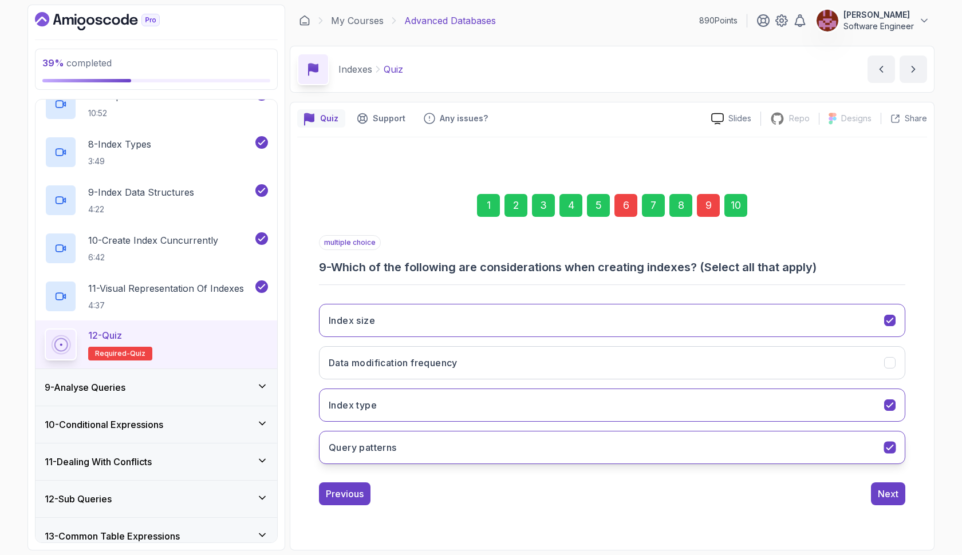
click at [623, 446] on button "Query patterns" at bounding box center [612, 447] width 586 height 33
click at [733, 212] on div "10" at bounding box center [735, 205] width 23 height 23
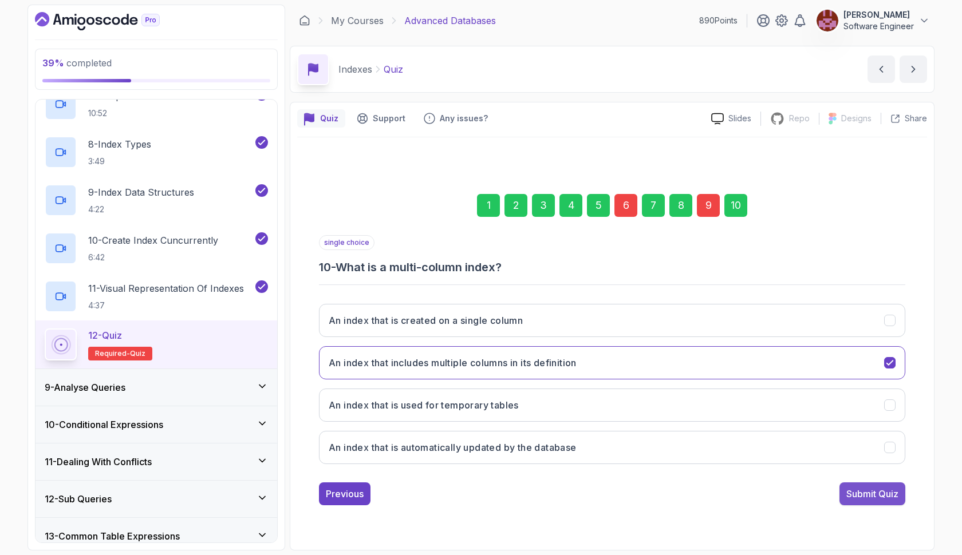
click at [867, 489] on div "Submit Quiz" at bounding box center [872, 494] width 52 height 14
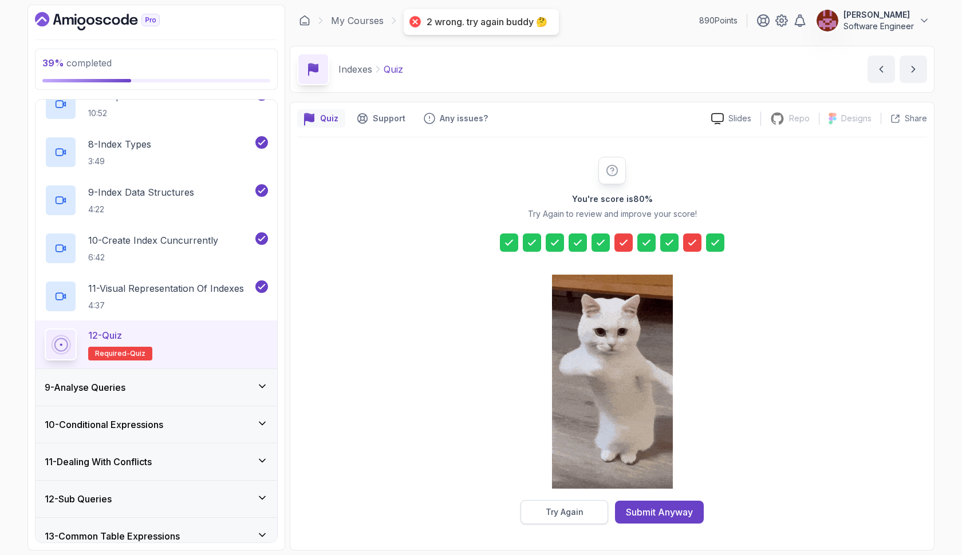
click at [533, 506] on button "Try Again" at bounding box center [564, 512] width 88 height 24
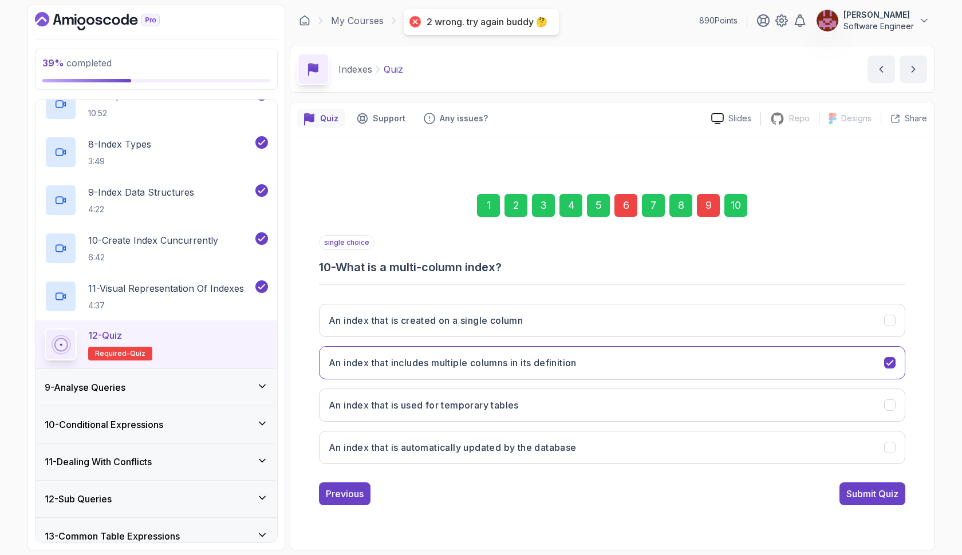
click at [709, 208] on div "9" at bounding box center [708, 205] width 23 height 23
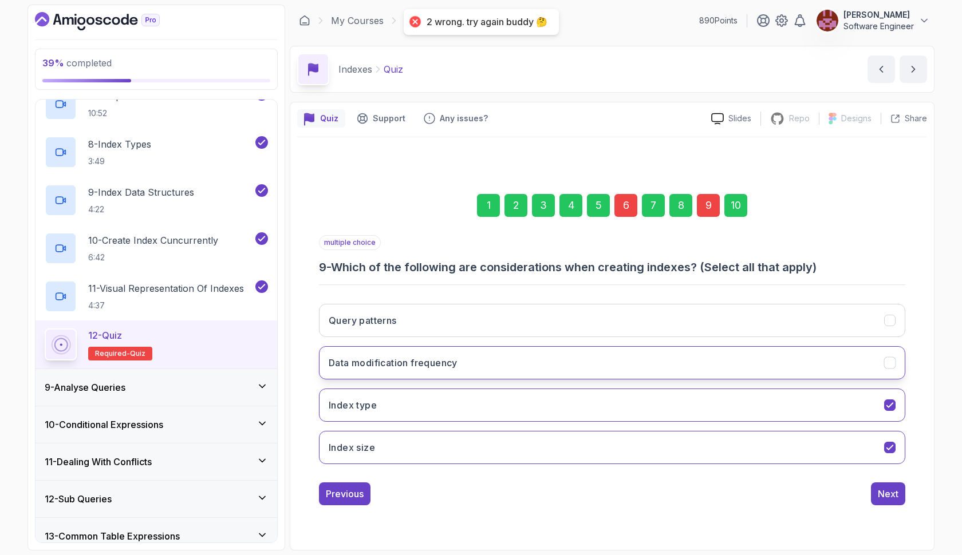
click at [626, 375] on button "Data modification frequency" at bounding box center [612, 362] width 586 height 33
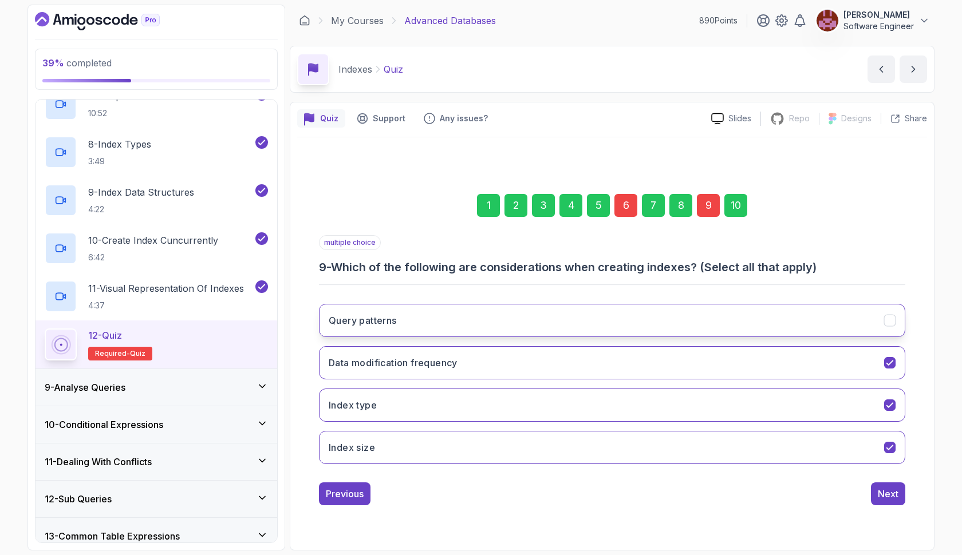
click at [627, 314] on button "Query patterns" at bounding box center [612, 320] width 586 height 33
click at [625, 212] on div "6" at bounding box center [625, 205] width 23 height 23
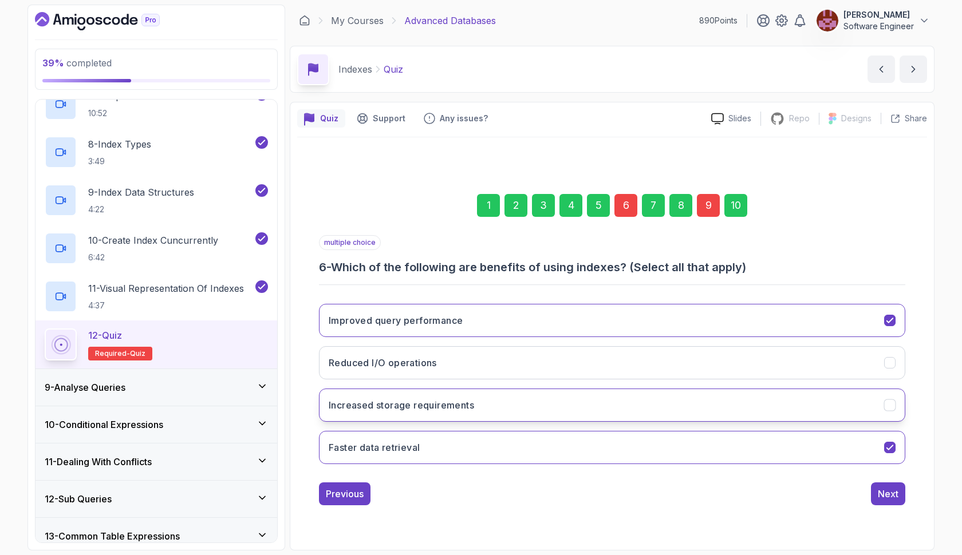
click at [586, 410] on button "Increased storage requirements" at bounding box center [612, 405] width 586 height 33
click at [693, 323] on button "Improved query performance" at bounding box center [612, 320] width 586 height 33
click at [732, 215] on div "10" at bounding box center [735, 205] width 23 height 23
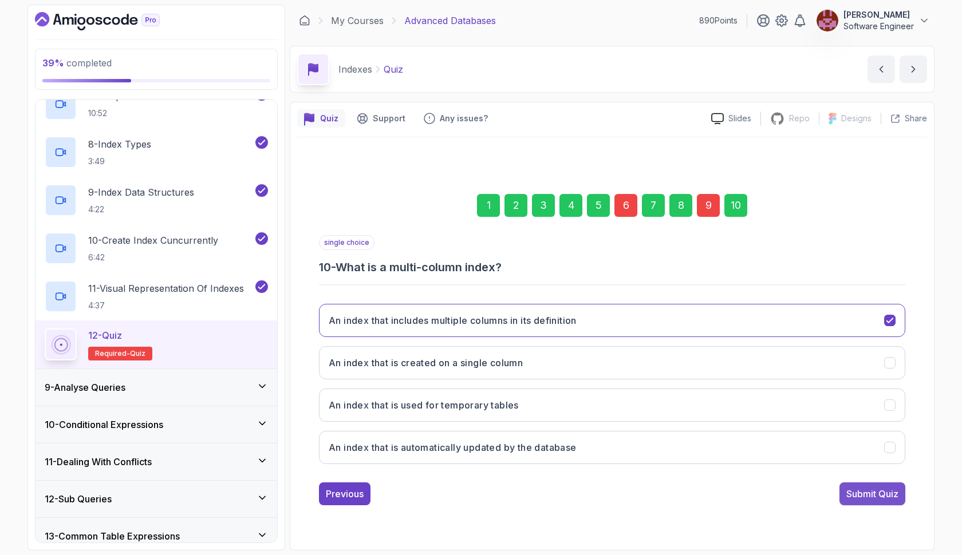
click at [875, 505] on button "Submit Quiz" at bounding box center [872, 494] width 66 height 23
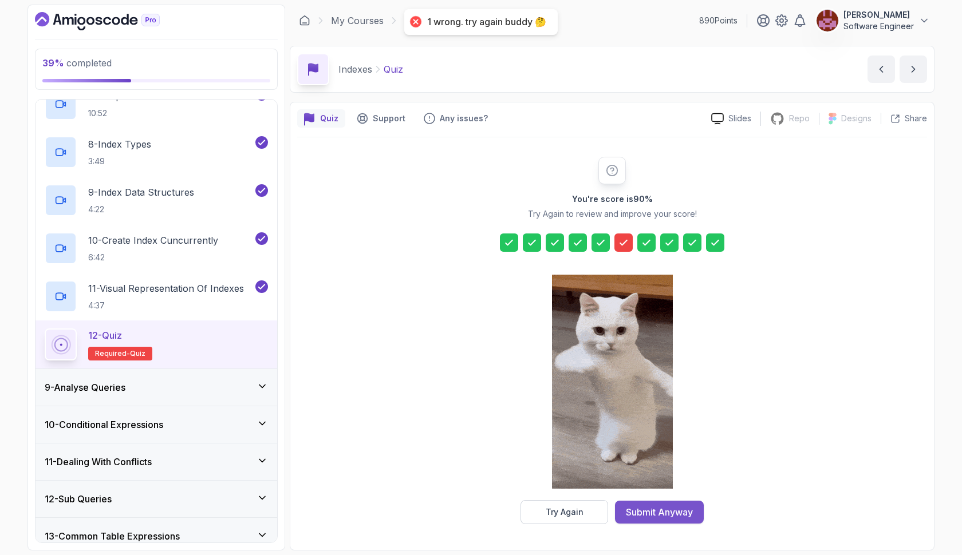
click at [627, 511] on div "Submit Anyway" at bounding box center [659, 512] width 67 height 14
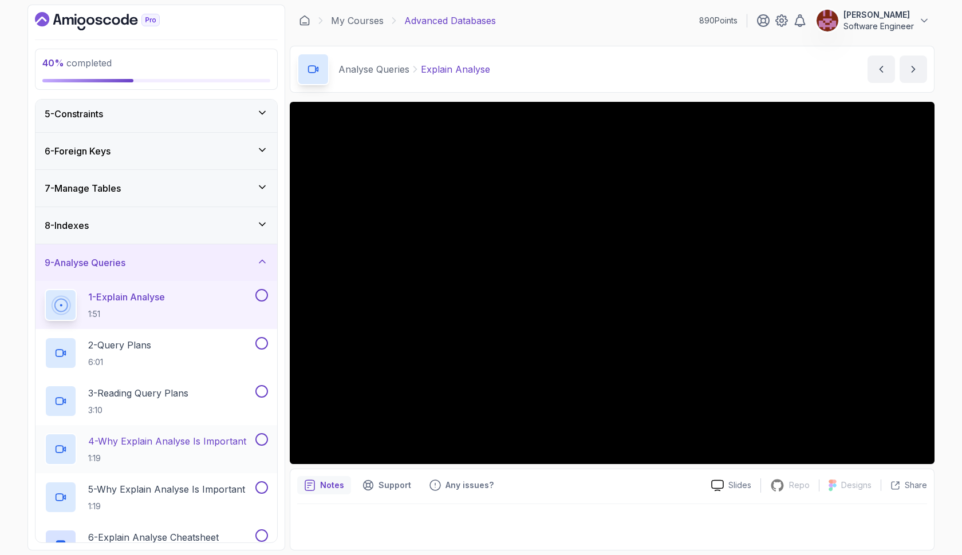
scroll to position [188, 0]
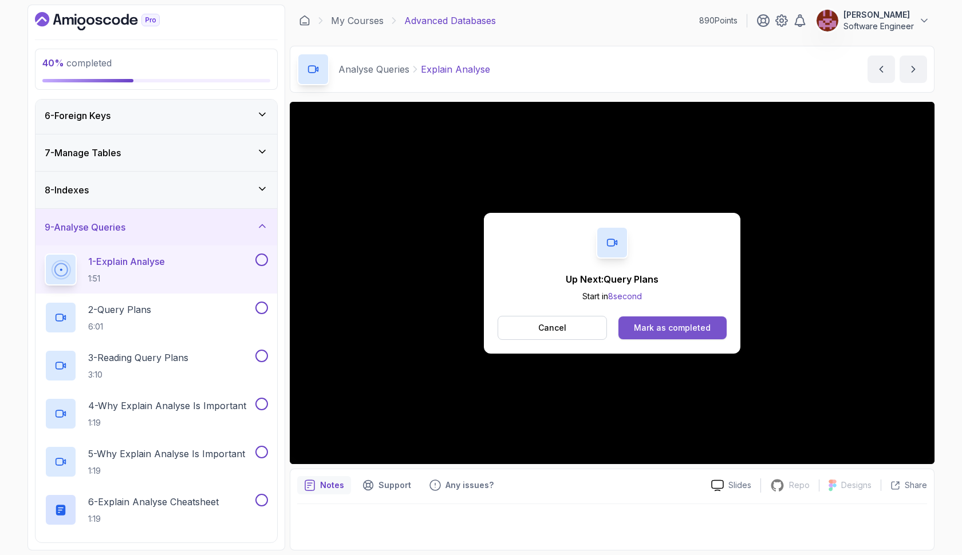
click at [654, 327] on div "Mark as completed" at bounding box center [672, 327] width 77 height 11
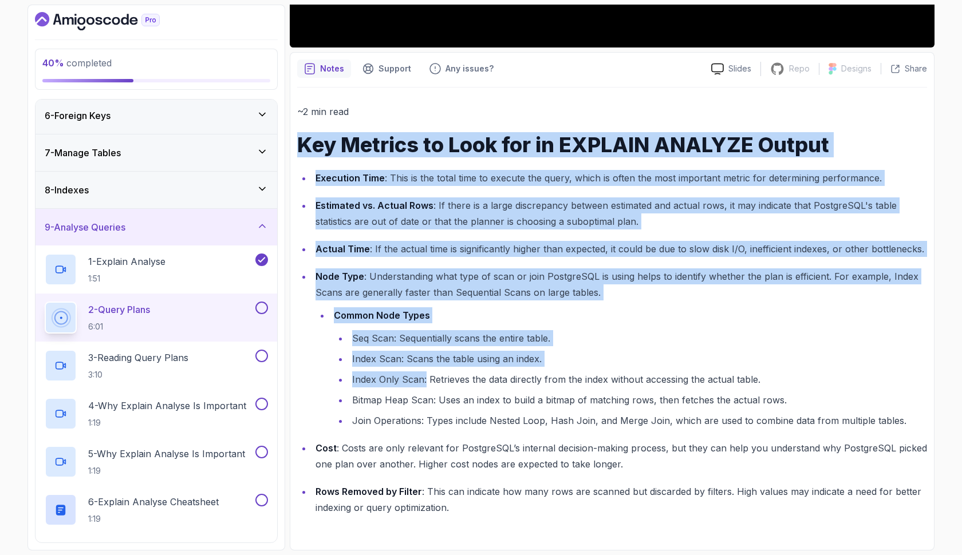
scroll to position [416, 0]
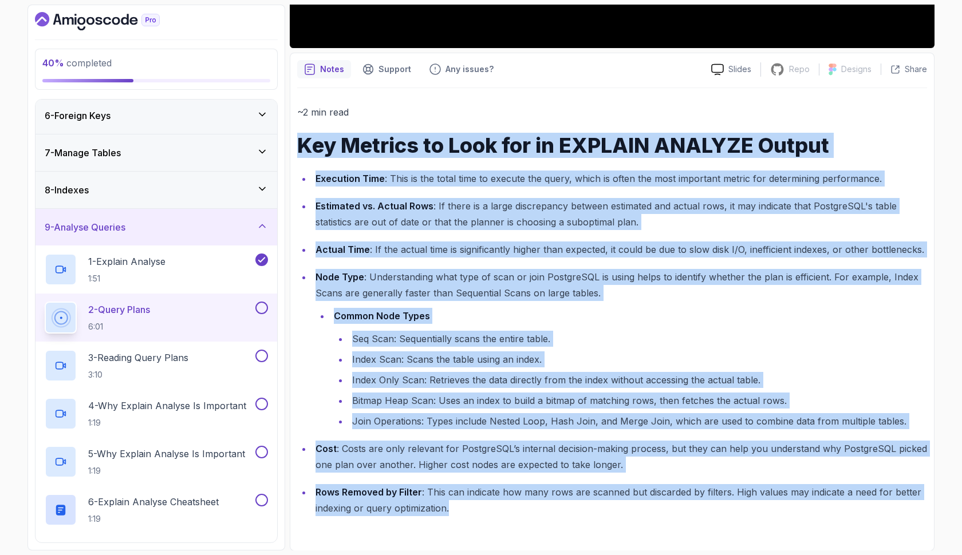
drag, startPoint x: 300, startPoint y: 189, endPoint x: 478, endPoint y: 521, distance: 376.2
click at [478, 521] on div "~2 min read Key Metrics to Look for in EXPLAIN ANALYZE Output Execution Time : …" at bounding box center [612, 316] width 630 height 456
copy div "Key Metrics to Look for in EXPLAIN ANALYZE Output Execution Time : This is the …"
click at [469, 506] on p "Rows Removed by Filter : This can indicate how many rows are scanned but discar…" at bounding box center [620, 500] width 611 height 32
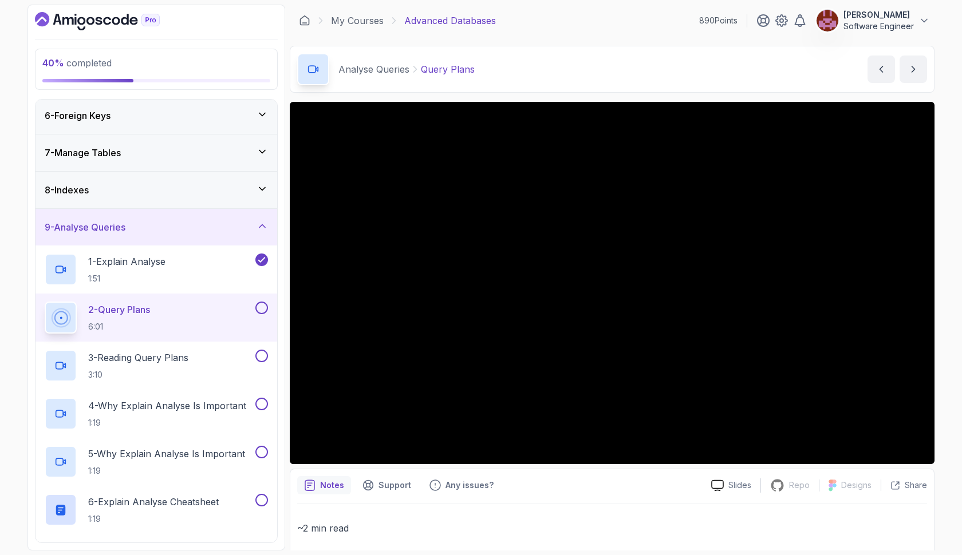
scroll to position [0, 0]
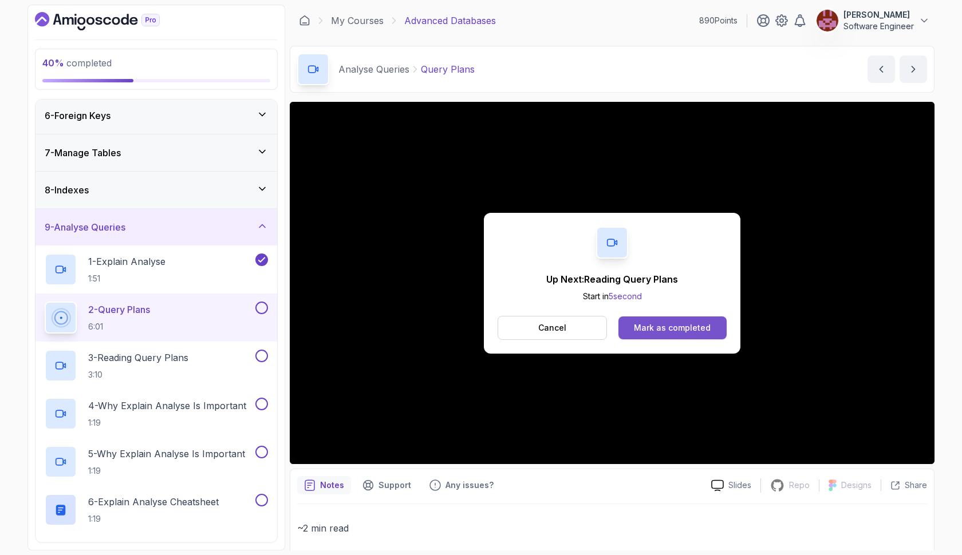
click at [667, 331] on div "Mark as completed" at bounding box center [672, 327] width 77 height 11
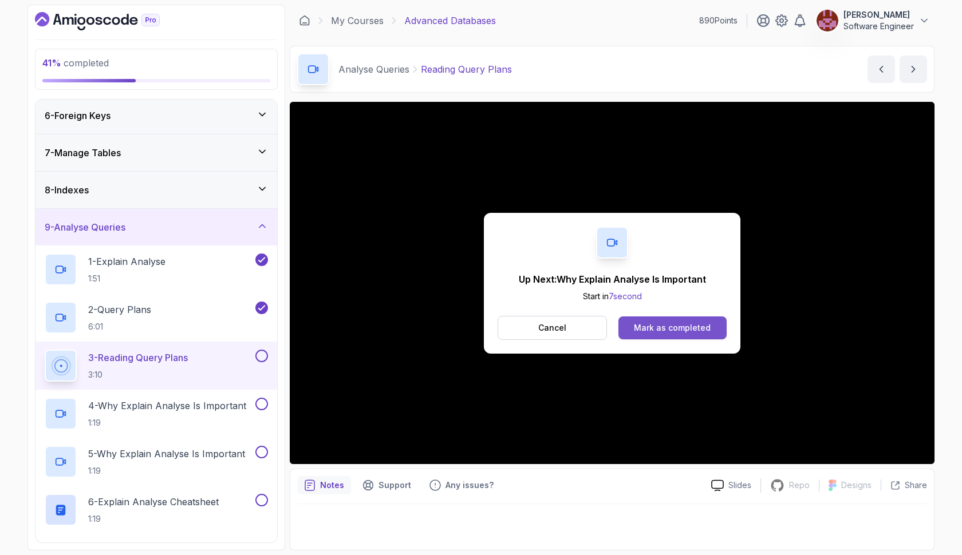
click at [712, 328] on button "Mark as completed" at bounding box center [672, 328] width 108 height 23
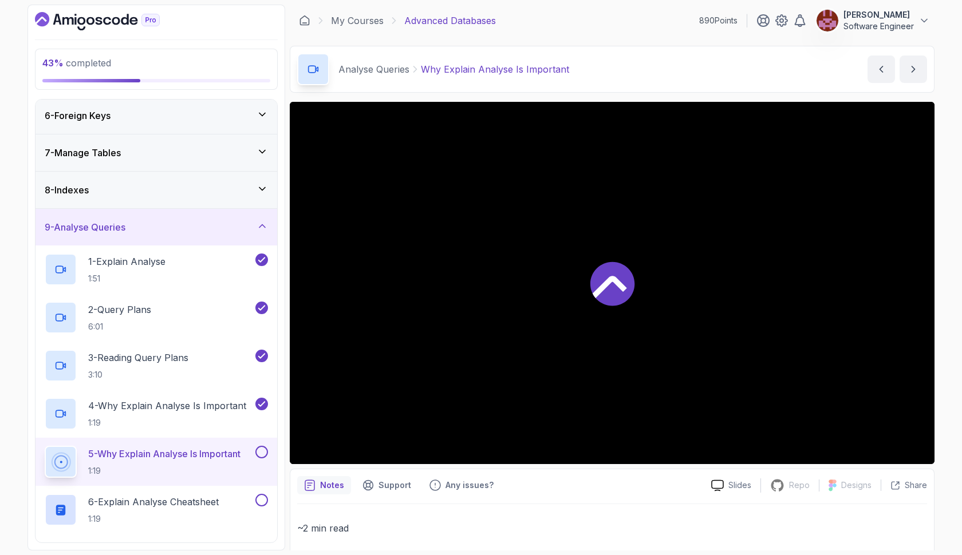
click at [599, 248] on div at bounding box center [612, 283] width 645 height 362
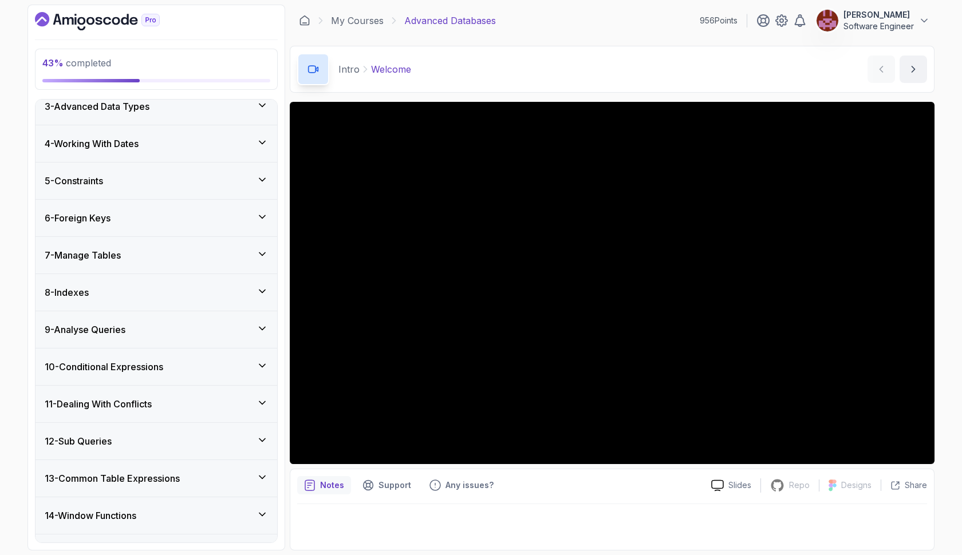
scroll to position [255, 0]
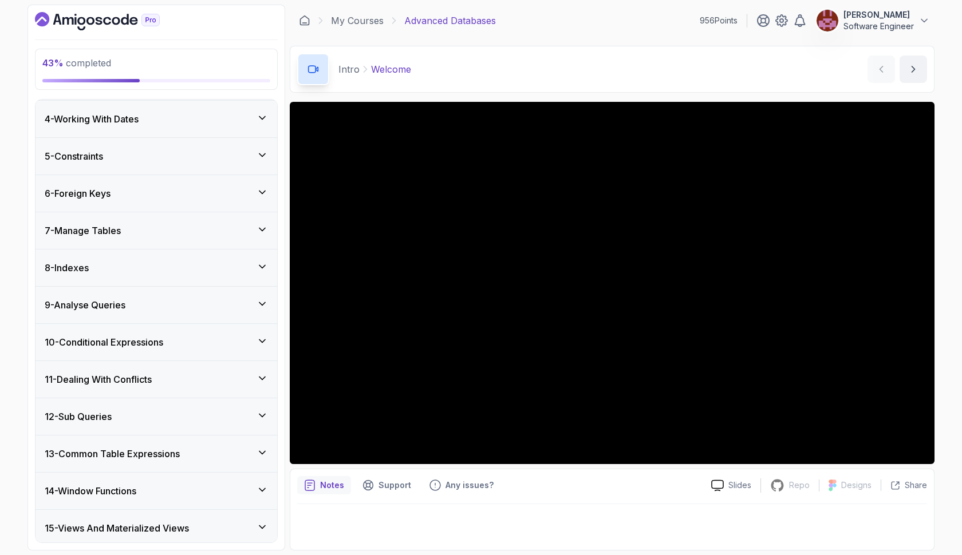
click at [264, 266] on icon at bounding box center [262, 267] width 6 height 3
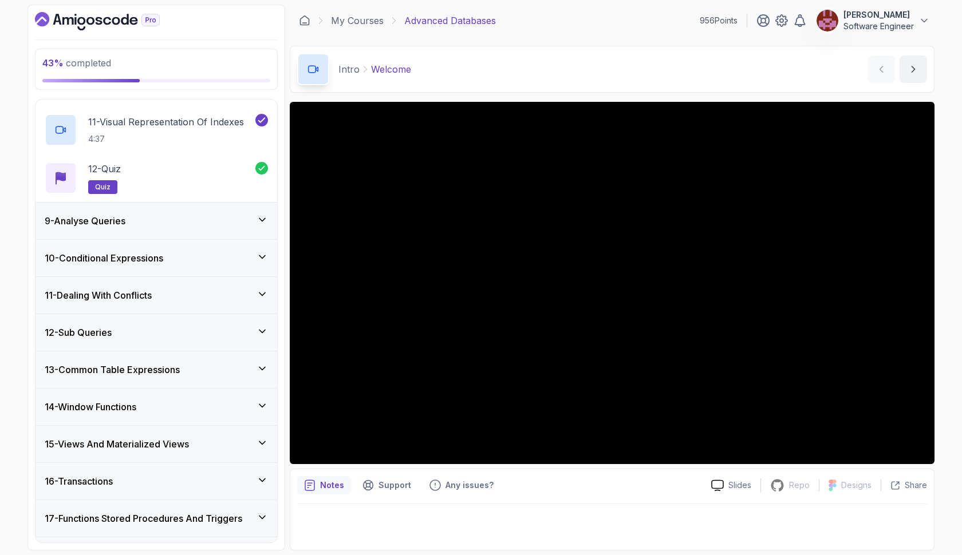
click at [267, 210] on div "9 - Analyse Queries" at bounding box center [156, 221] width 242 height 37
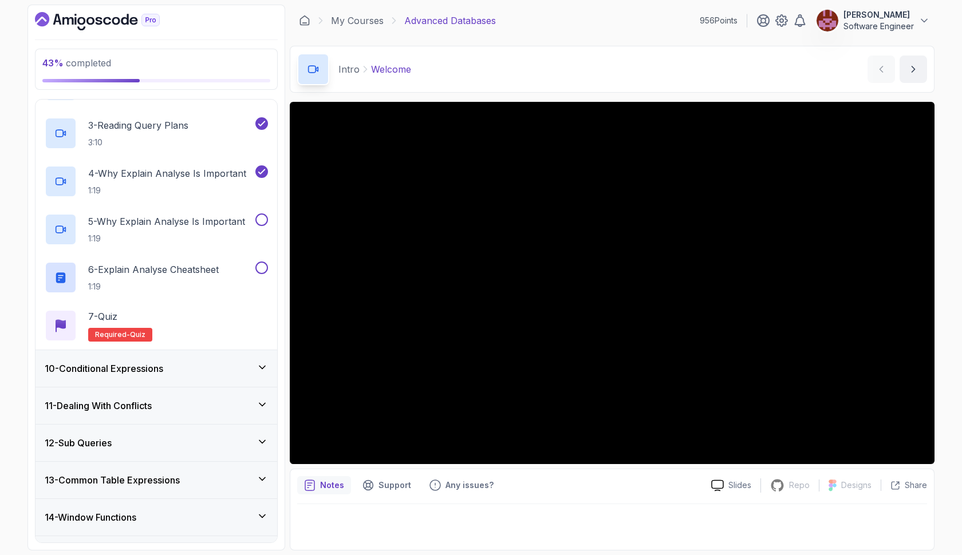
scroll to position [446, 0]
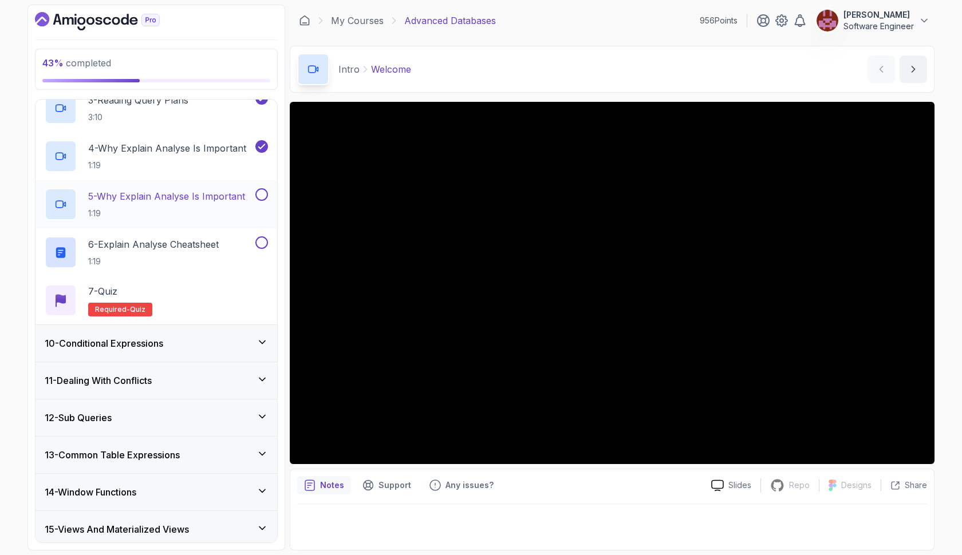
click at [184, 191] on p "5 - Why Explain Analyse Is Important" at bounding box center [166, 196] width 157 height 14
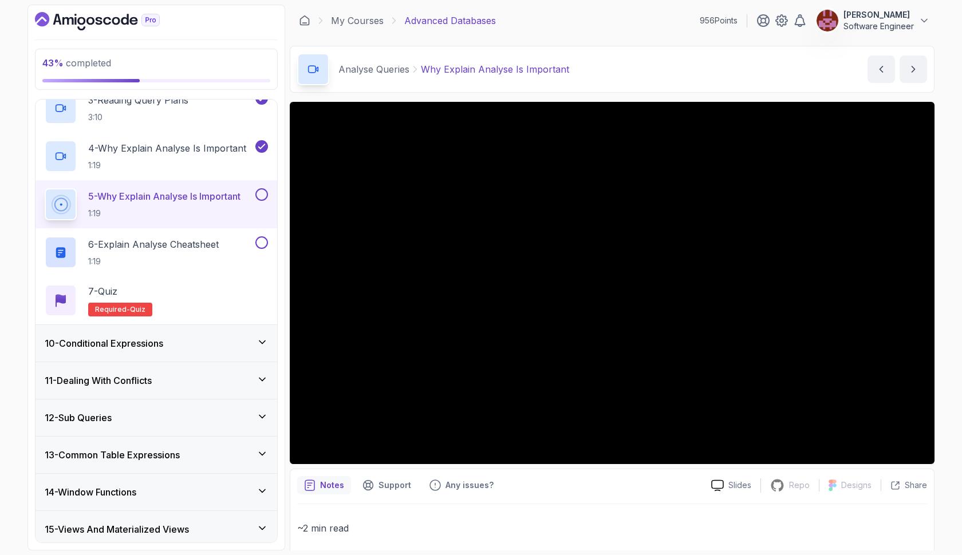
click at [263, 196] on button at bounding box center [261, 194] width 13 height 13
click at [207, 245] on p "6 - Explain Analyse Cheatsheet" at bounding box center [153, 245] width 131 height 14
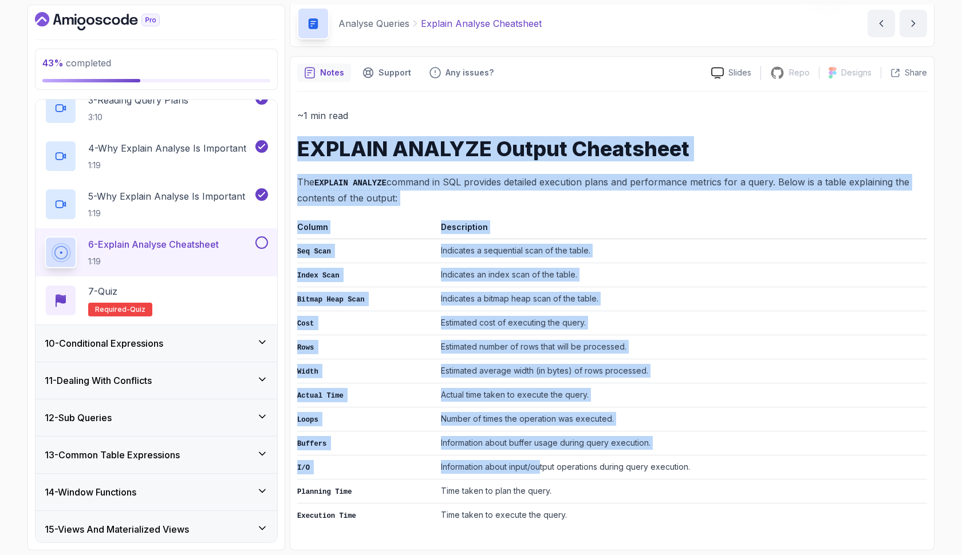
scroll to position [38, 0]
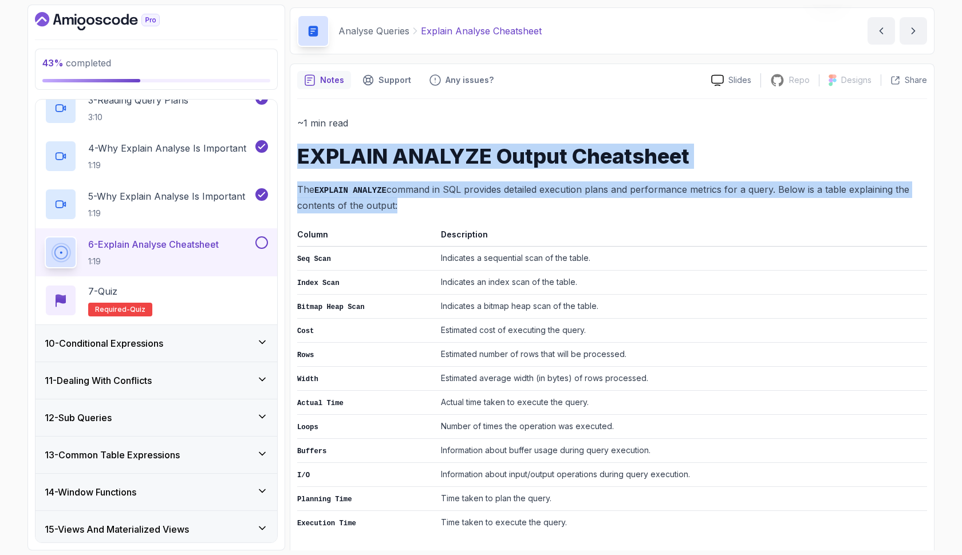
drag, startPoint x: 298, startPoint y: 188, endPoint x: 642, endPoint y: 533, distance: 486.5
click at [642, 533] on div "~1 min read EXPLAIN ANALYZE Output Cheatsheet The EXPLAIN ANALYZE command in SQ…" at bounding box center [612, 325] width 630 height 452
copy div "EXPLAIN ANALYZE Output Cheatsheet The EXPLAIN ANALYZE command in SQL provides d…"
click at [267, 239] on button at bounding box center [261, 242] width 13 height 13
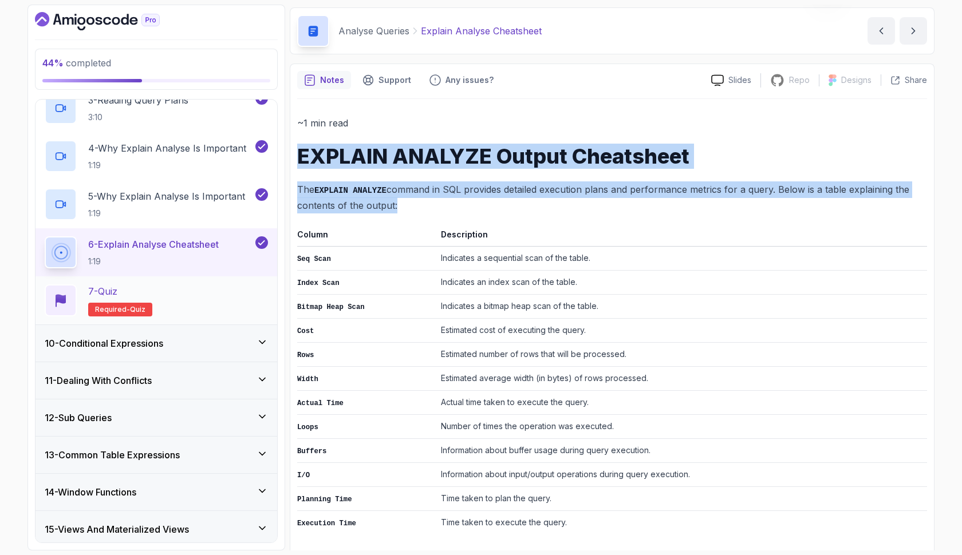
click at [216, 302] on div "7 - Quiz Required- quiz" at bounding box center [156, 300] width 223 height 32
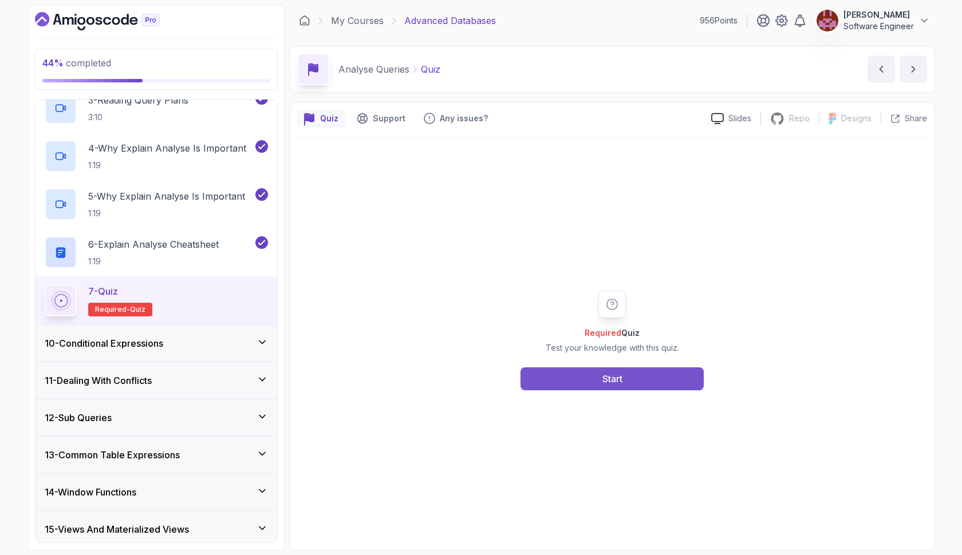
click at [584, 376] on button "Start" at bounding box center [611, 378] width 183 height 23
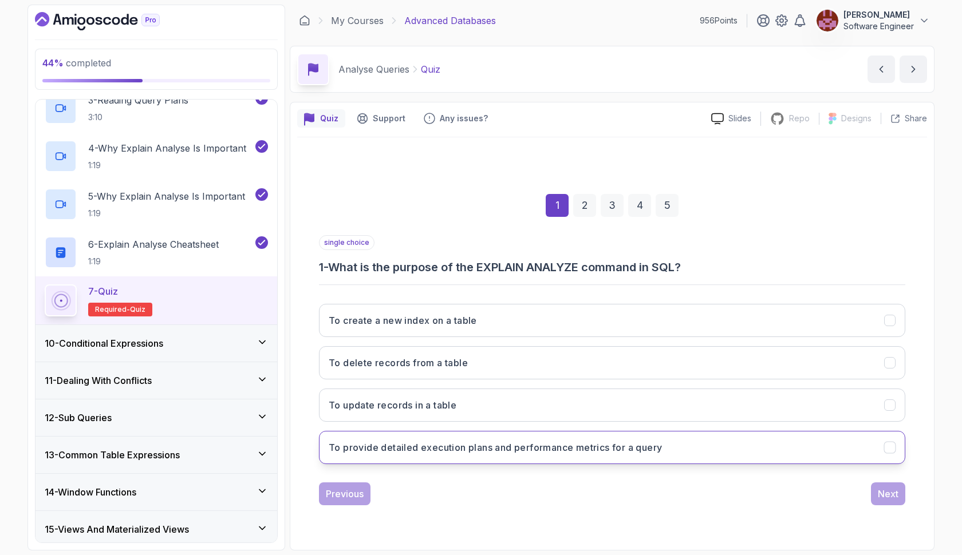
click at [511, 443] on h3 "To provide detailed execution plans and performance metrics for a query" at bounding box center [495, 448] width 333 height 14
click at [881, 497] on div "Next" at bounding box center [888, 494] width 21 height 14
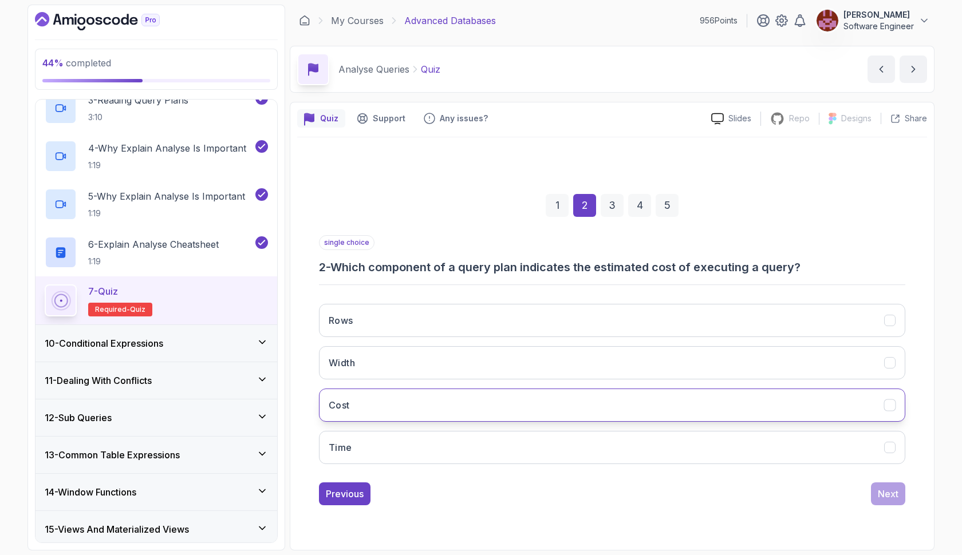
click at [537, 401] on button "Cost" at bounding box center [612, 405] width 586 height 33
click at [880, 496] on div "Next" at bounding box center [888, 494] width 21 height 14
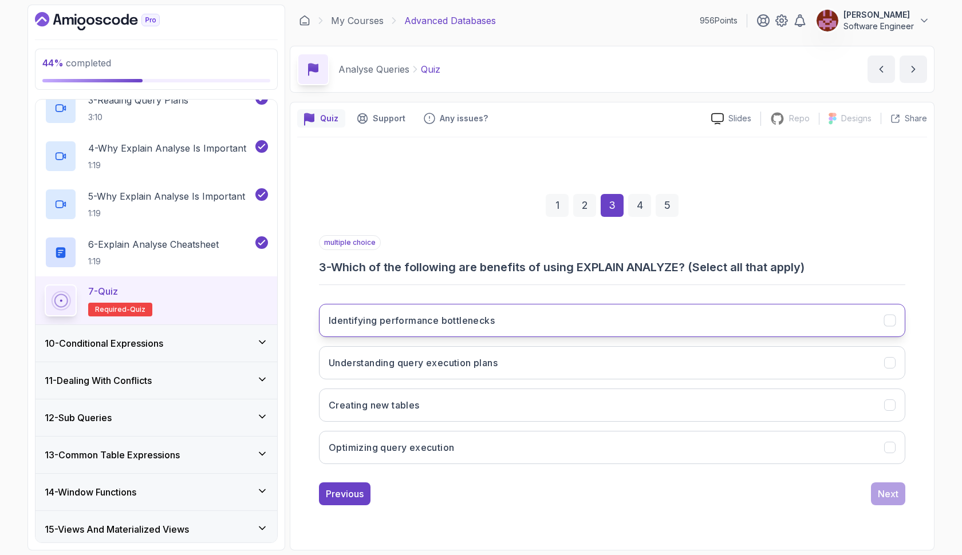
click at [634, 322] on button "Identifying performance bottlenecks" at bounding box center [612, 320] width 586 height 33
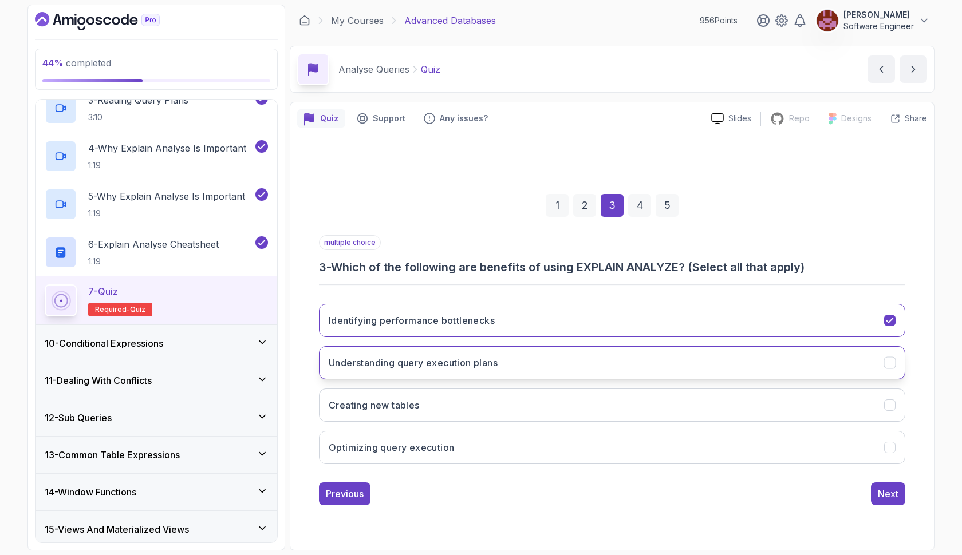
click at [626, 362] on button "Understanding query execution plans" at bounding box center [612, 362] width 586 height 33
click at [619, 442] on button "Optimizing query execution" at bounding box center [612, 447] width 586 height 33
click at [874, 490] on button "Next" at bounding box center [888, 494] width 34 height 23
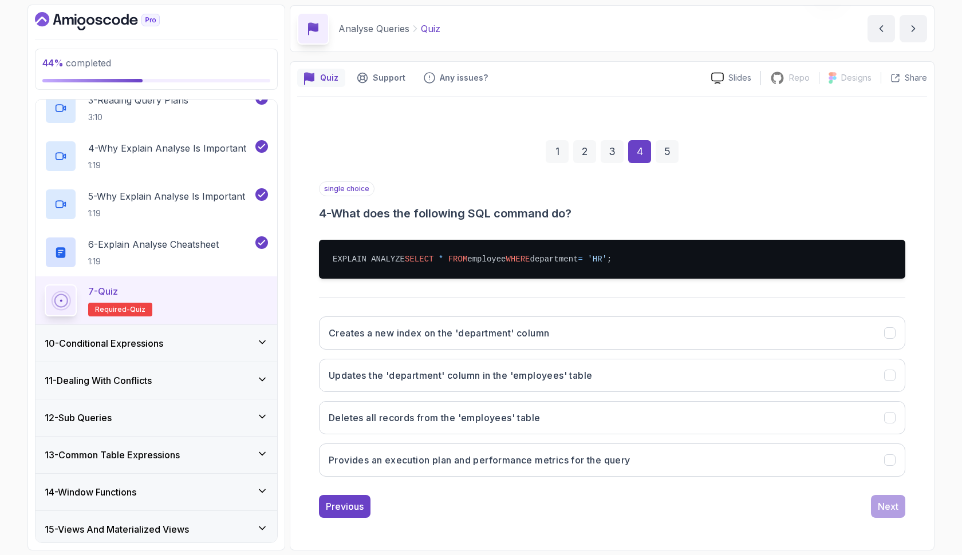
scroll to position [41, 0]
click at [455, 452] on button "Provides an execution plan and performance metrics for the query" at bounding box center [612, 460] width 586 height 33
click at [891, 511] on div "Next" at bounding box center [888, 507] width 21 height 14
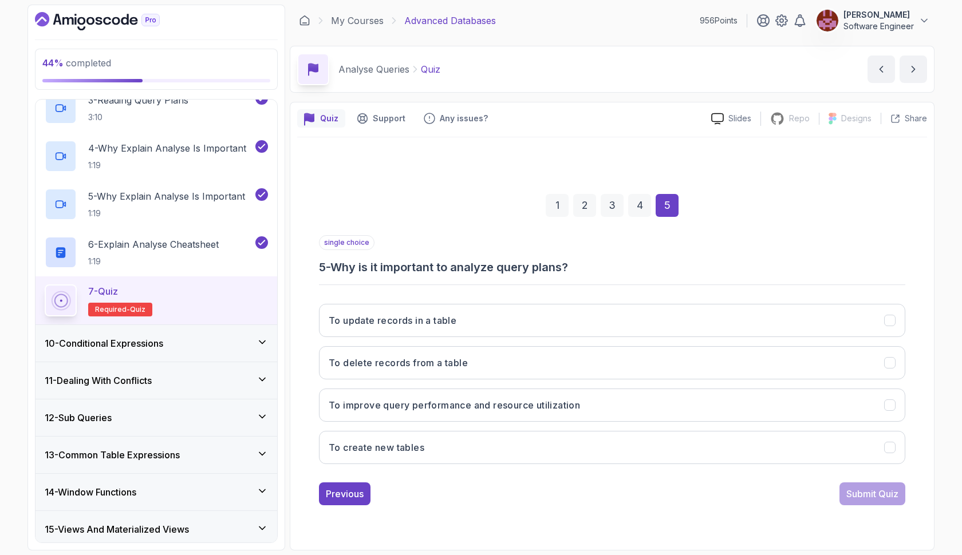
scroll to position [0, 0]
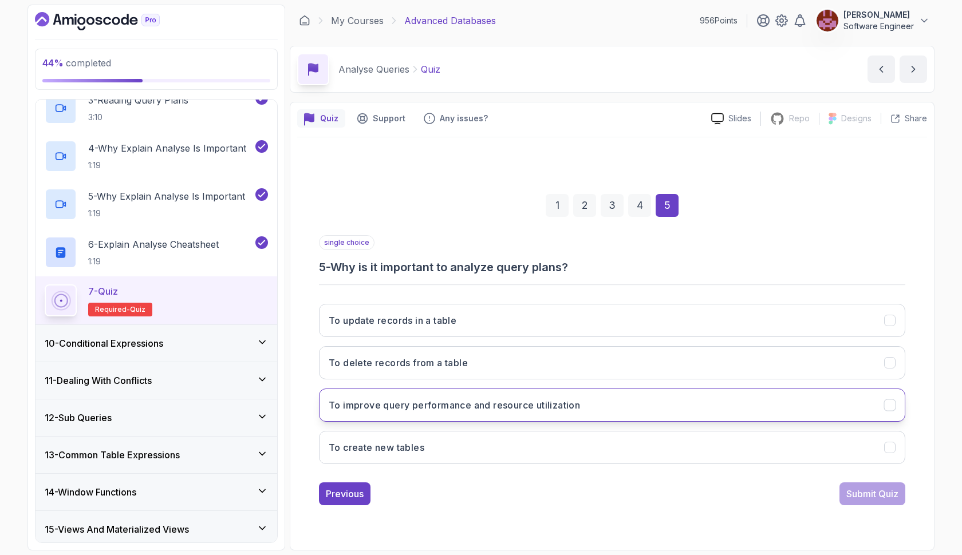
click at [475, 402] on h3 "To improve query performance and resource utilization" at bounding box center [454, 405] width 251 height 14
click at [866, 506] on div "1 2 3 4 5 single choice 5 - Why is it important to analyze query plans? To upda…" at bounding box center [612, 341] width 630 height 348
click at [866, 496] on div "Submit Quiz" at bounding box center [872, 494] width 52 height 14
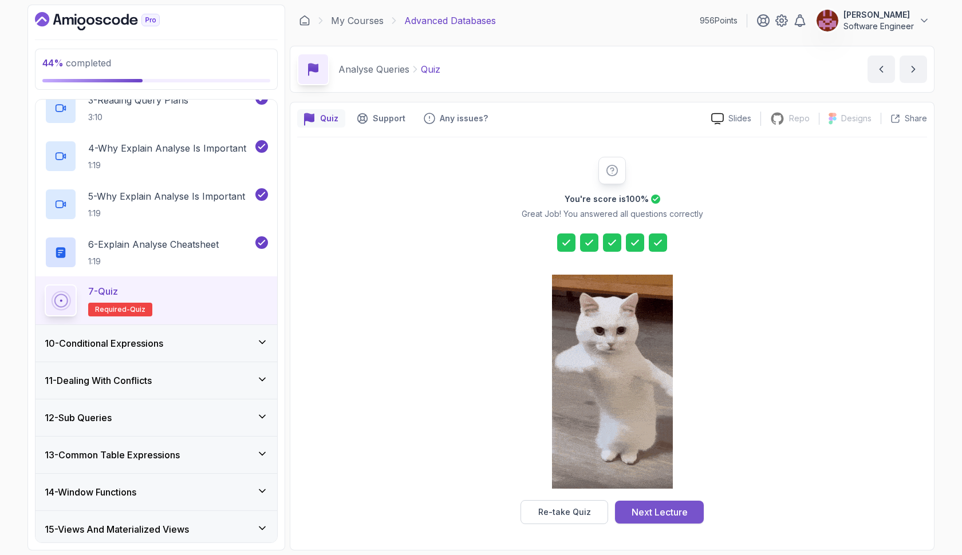
click at [674, 515] on div "Next Lecture" at bounding box center [659, 512] width 56 height 14
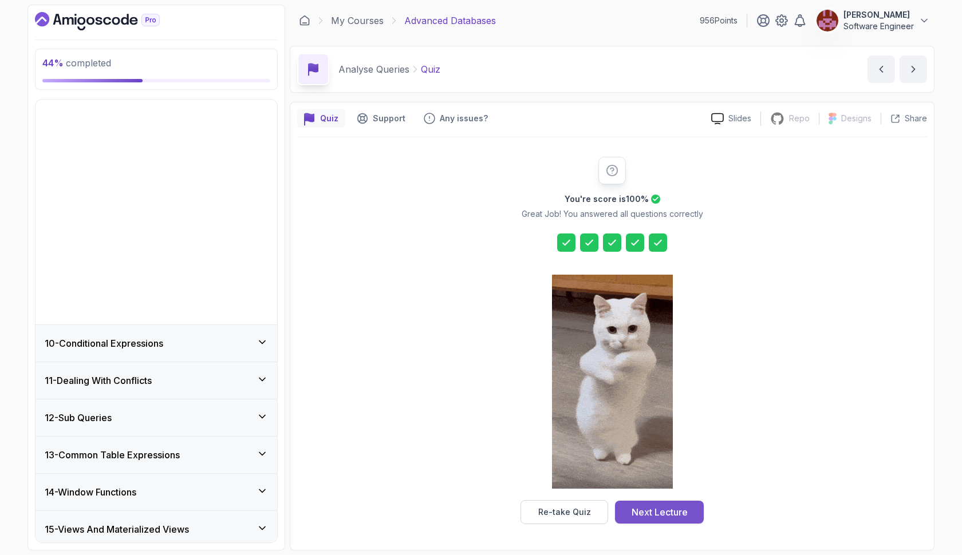
scroll to position [376, 0]
